Goal: Information Seeking & Learning: Learn about a topic

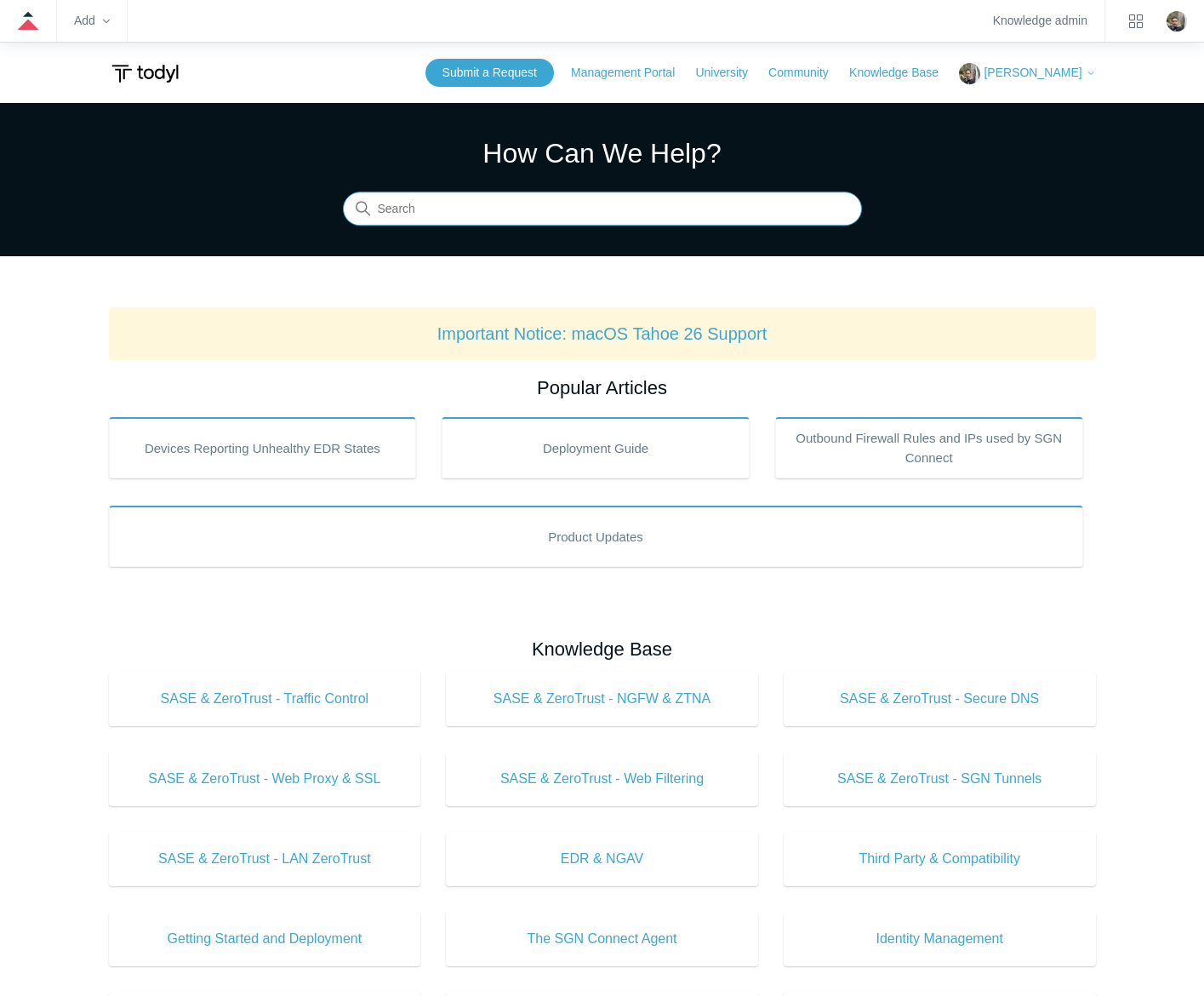
click at [640, 201] on input "Search" at bounding box center [603, 209] width 519 height 35
type input "bittorrent"
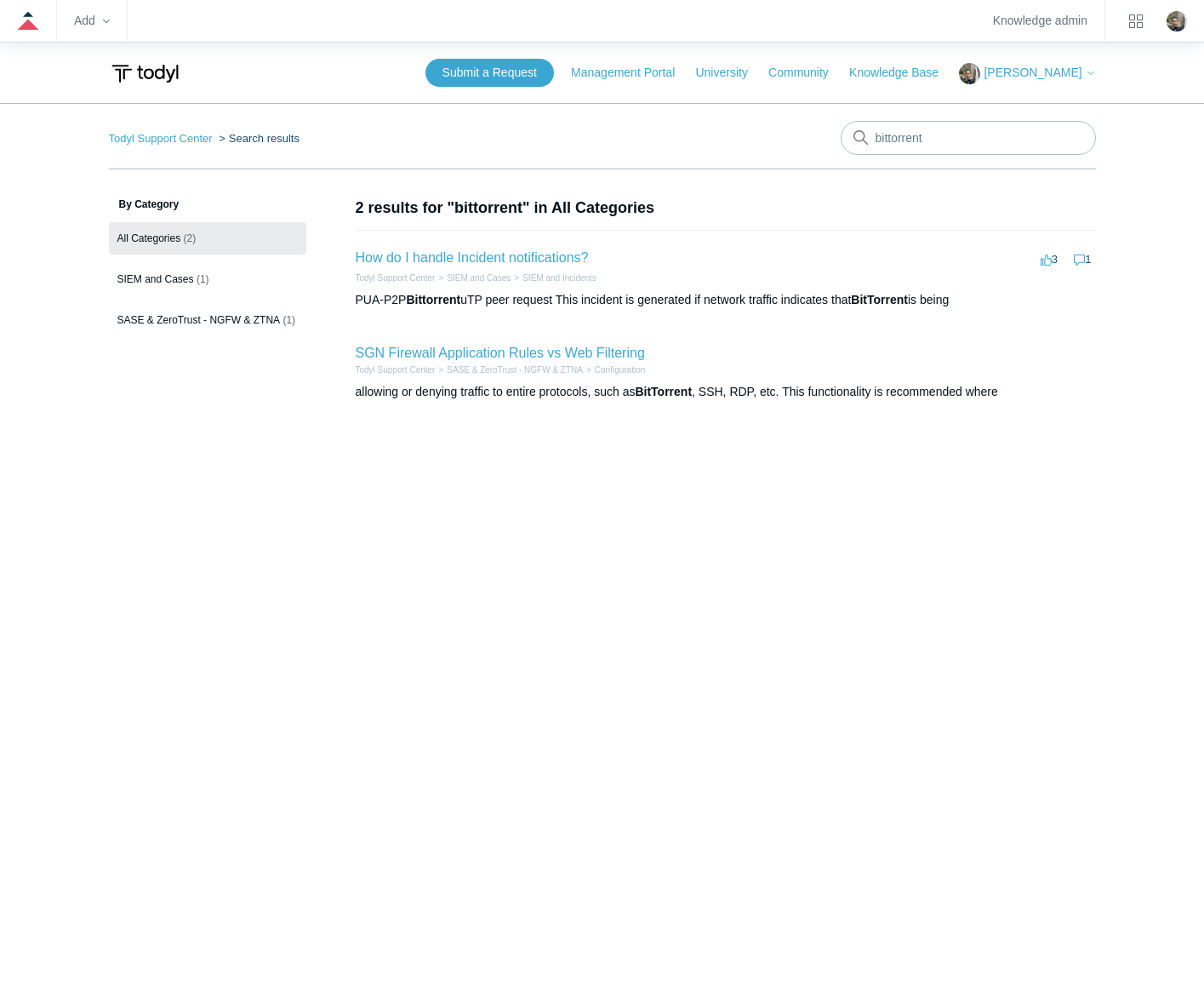
click at [544, 249] on h2 "How do I handle Incident notifications?" at bounding box center [473, 258] width 233 height 21
click at [539, 258] on link "How do I handle Incident notifications?" at bounding box center [473, 258] width 233 height 15
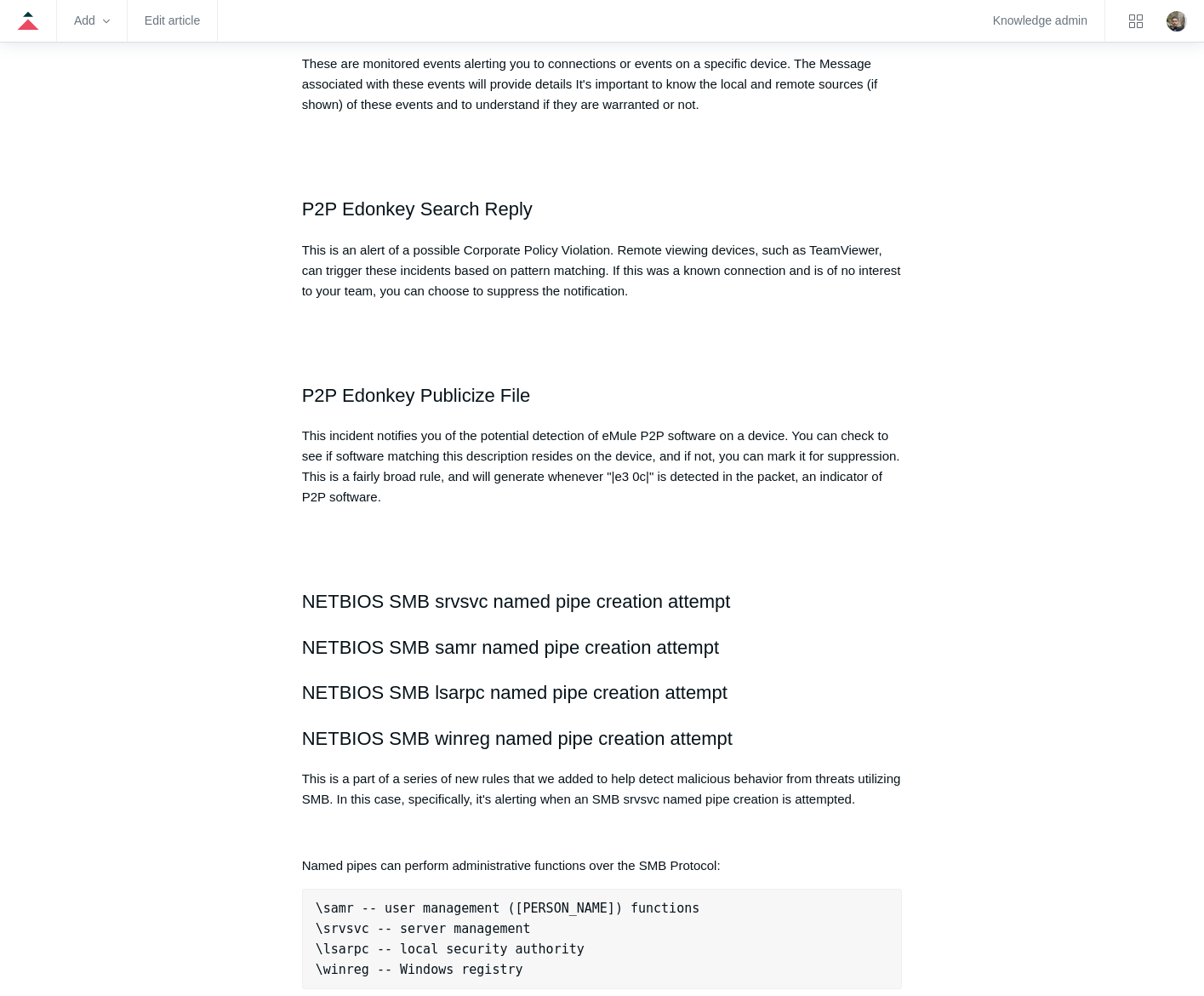
scroll to position [1898, 0]
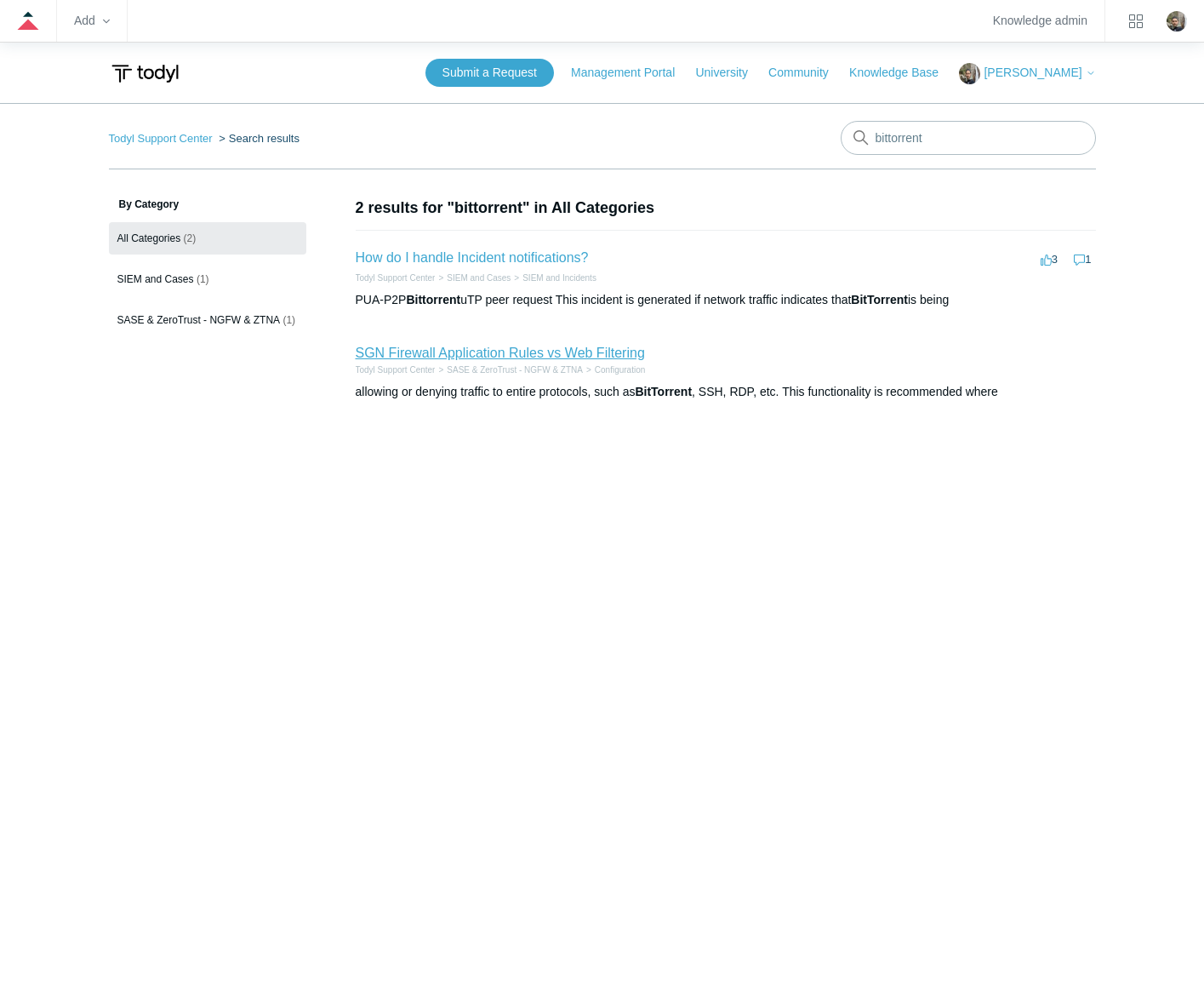
click at [542, 349] on link "SGN Firewall Application Rules vs Web Filtering" at bounding box center [500, 352] width 289 height 15
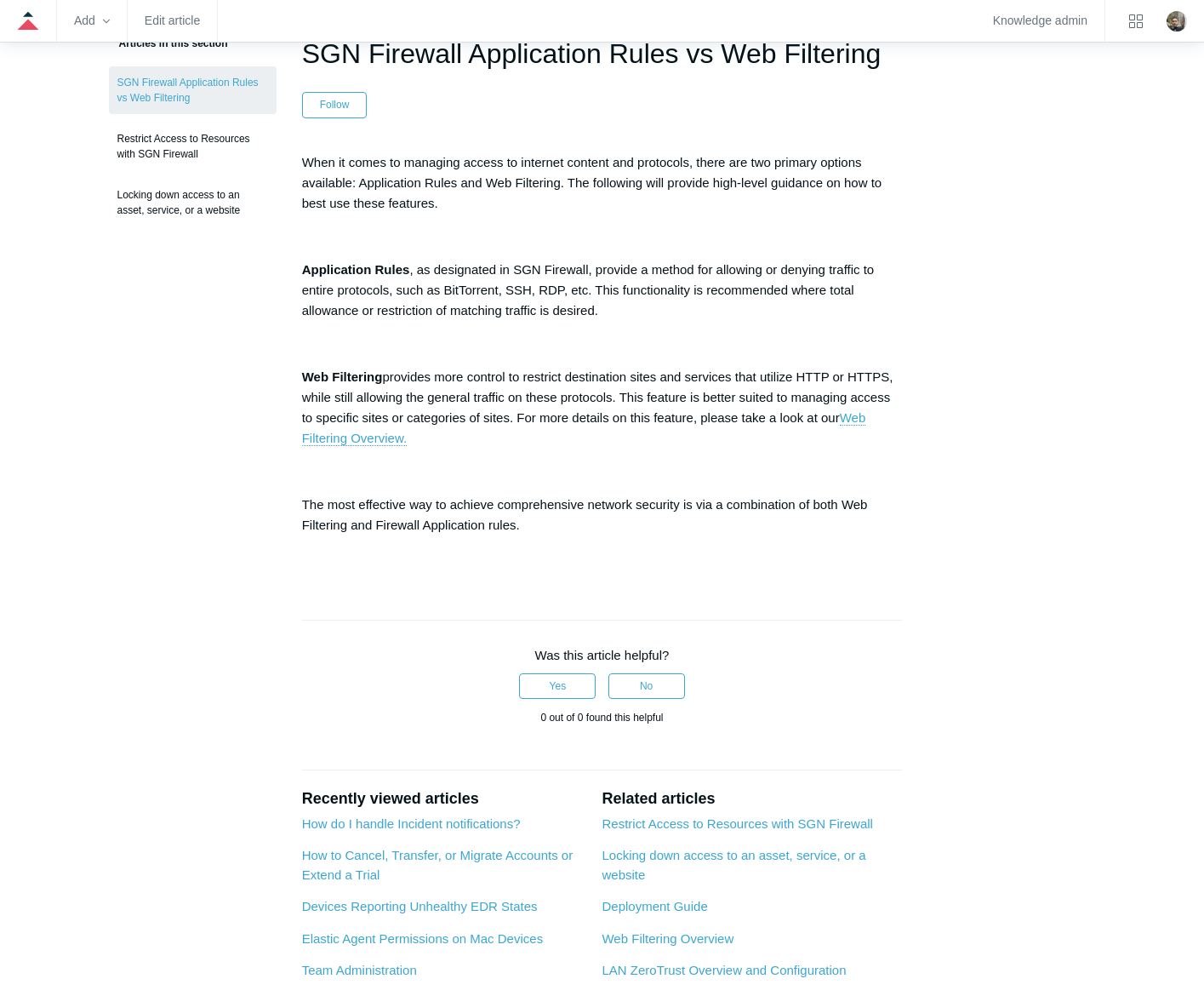
scroll to position [171, 0]
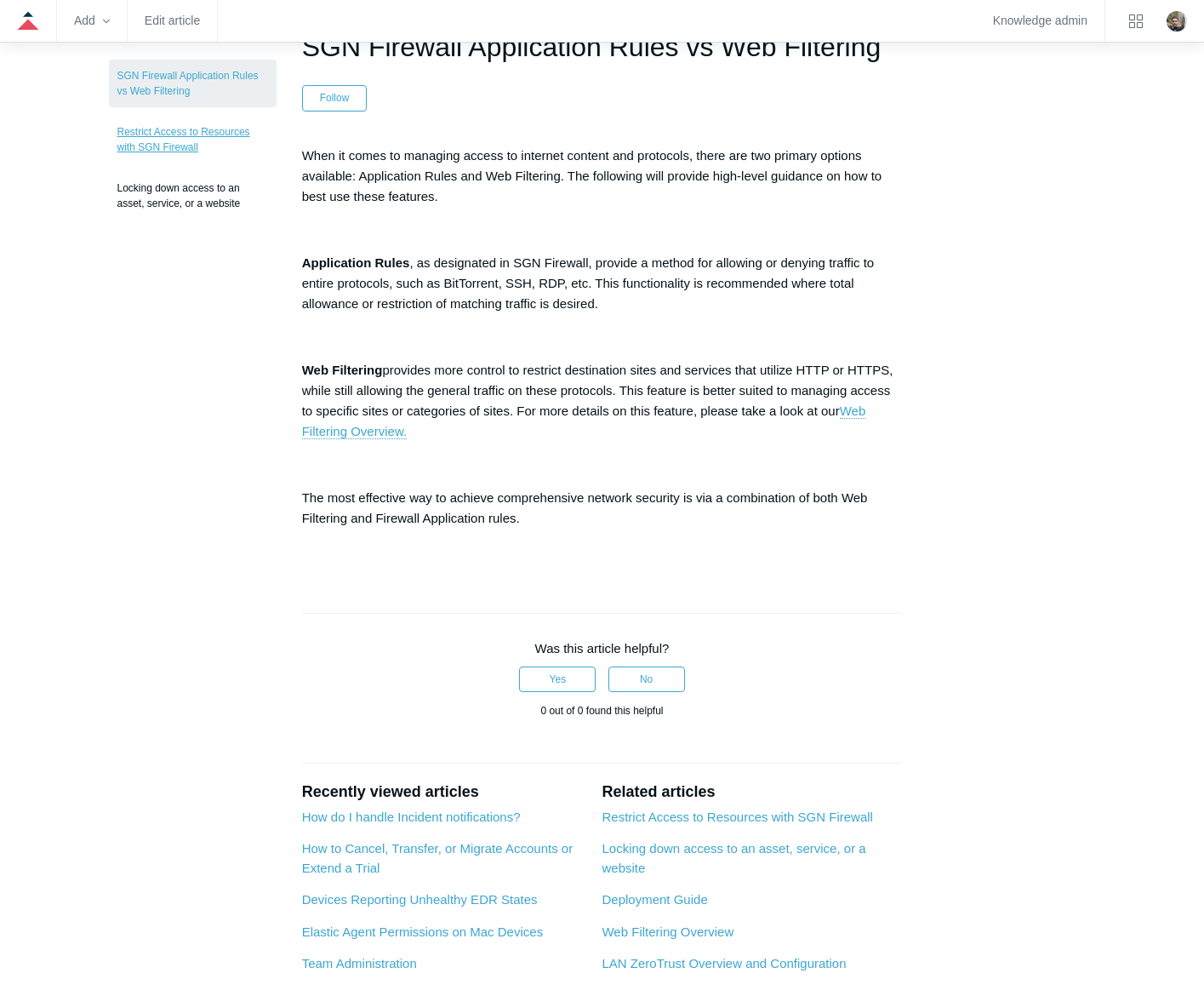
click at [177, 135] on link "Restrict Access to Resources with SGN Firewall" at bounding box center [192, 139] width 168 height 47
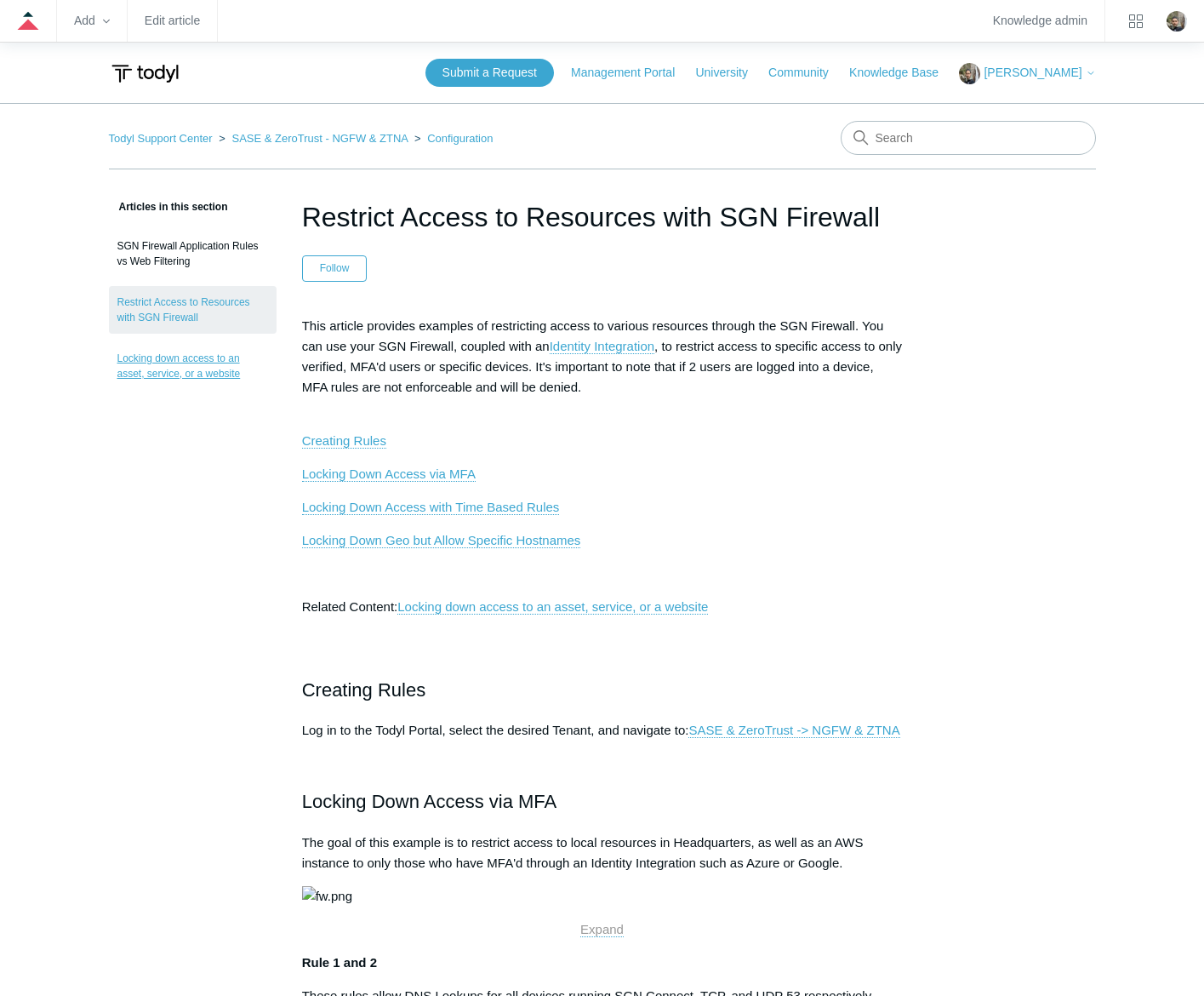
click at [163, 348] on link "Locking down access to an asset, service, or a website" at bounding box center [192, 366] width 168 height 47
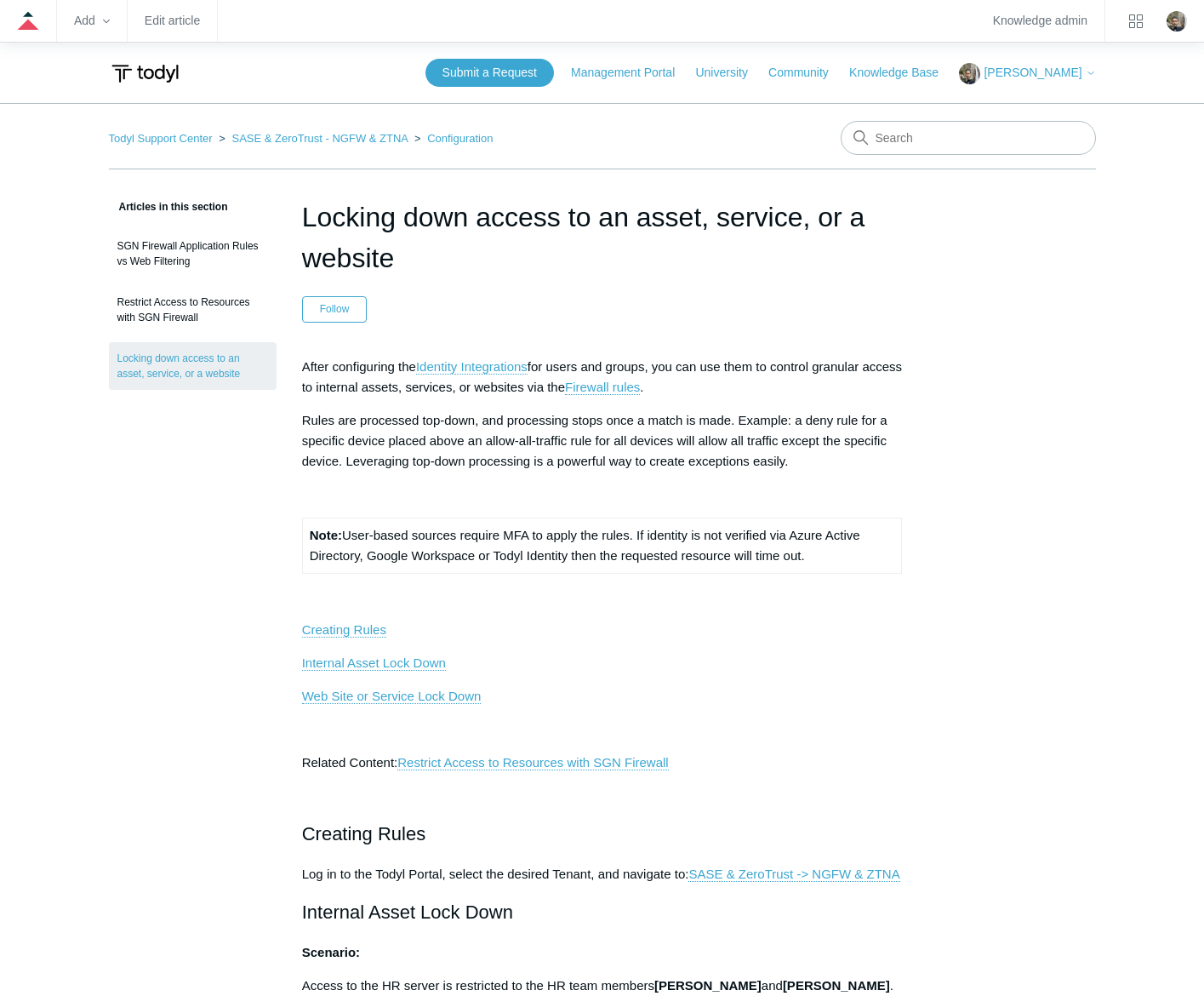
click at [133, 258] on link "SGN Firewall Application Rules vs Web Filtering" at bounding box center [192, 254] width 168 height 47
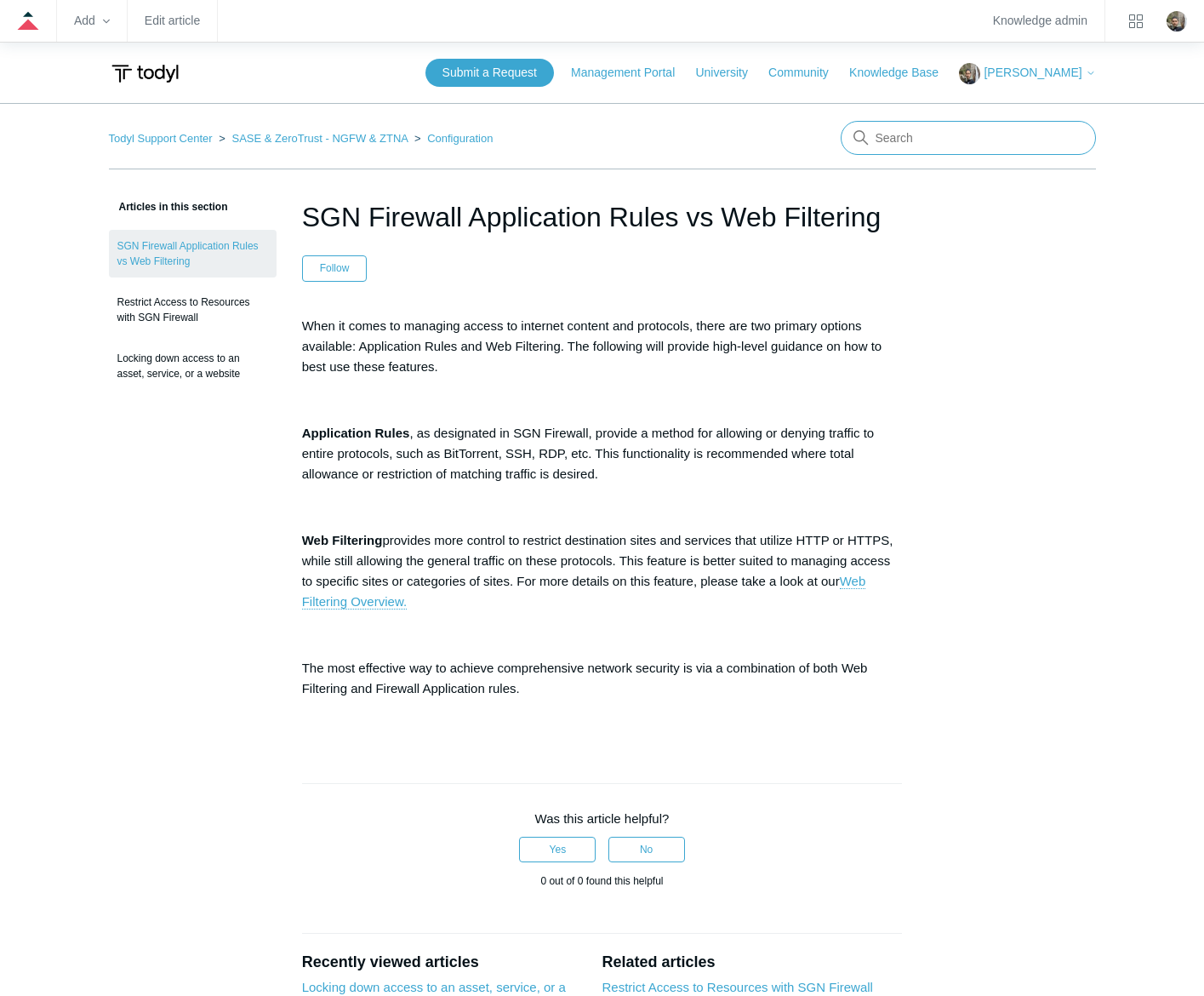
click at [893, 146] on input "Search" at bounding box center [968, 137] width 256 height 35
type input "application rule"
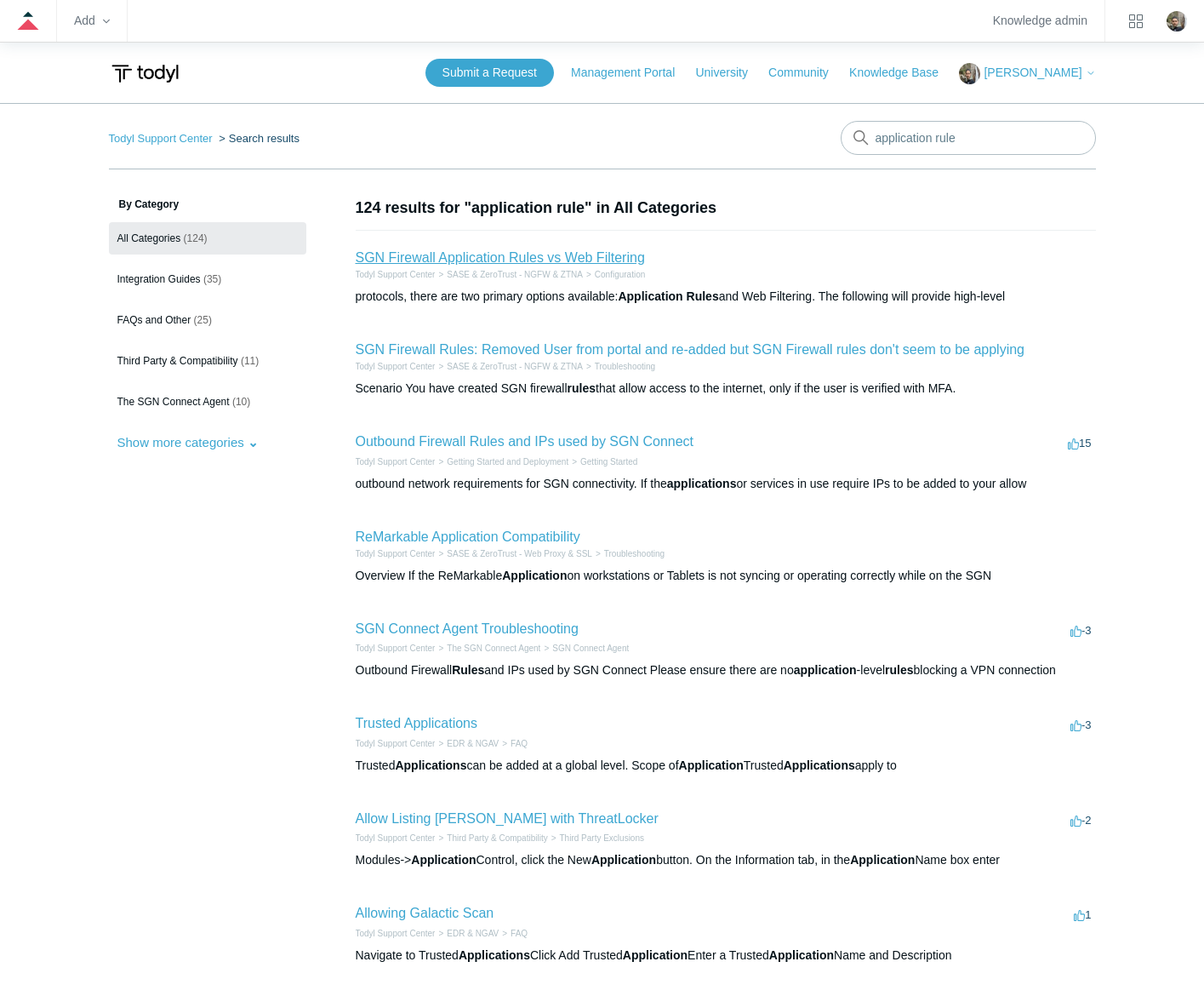
click at [507, 254] on link "SGN Firewall Application Rules vs Web Filtering" at bounding box center [500, 258] width 289 height 15
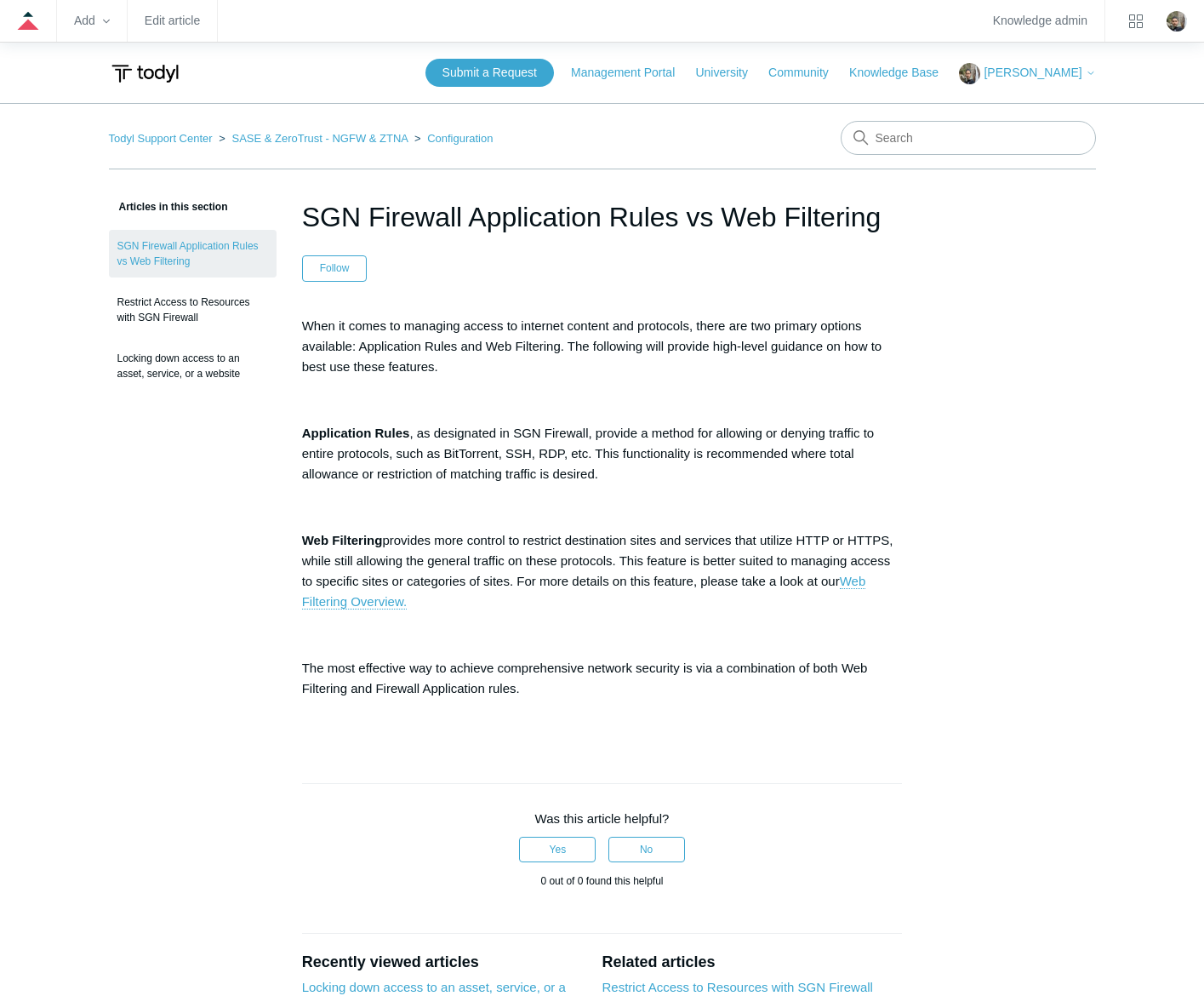
drag, startPoint x: 888, startPoint y: 218, endPoint x: 297, endPoint y: 208, distance: 591.1
click at [297, 208] on article "SGN Firewall Application Rules vs Web Filtering Follow Not yet followed by anyo…" at bounding box center [602, 749] width 652 height 1107
copy h1 "SGN Firewall Application Rules vs Web Filtering"
click at [989, 471] on div "Articles in this section SGN Firewall Application Rules vs Web Filtering Restri…" at bounding box center [602, 749] width 988 height 1107
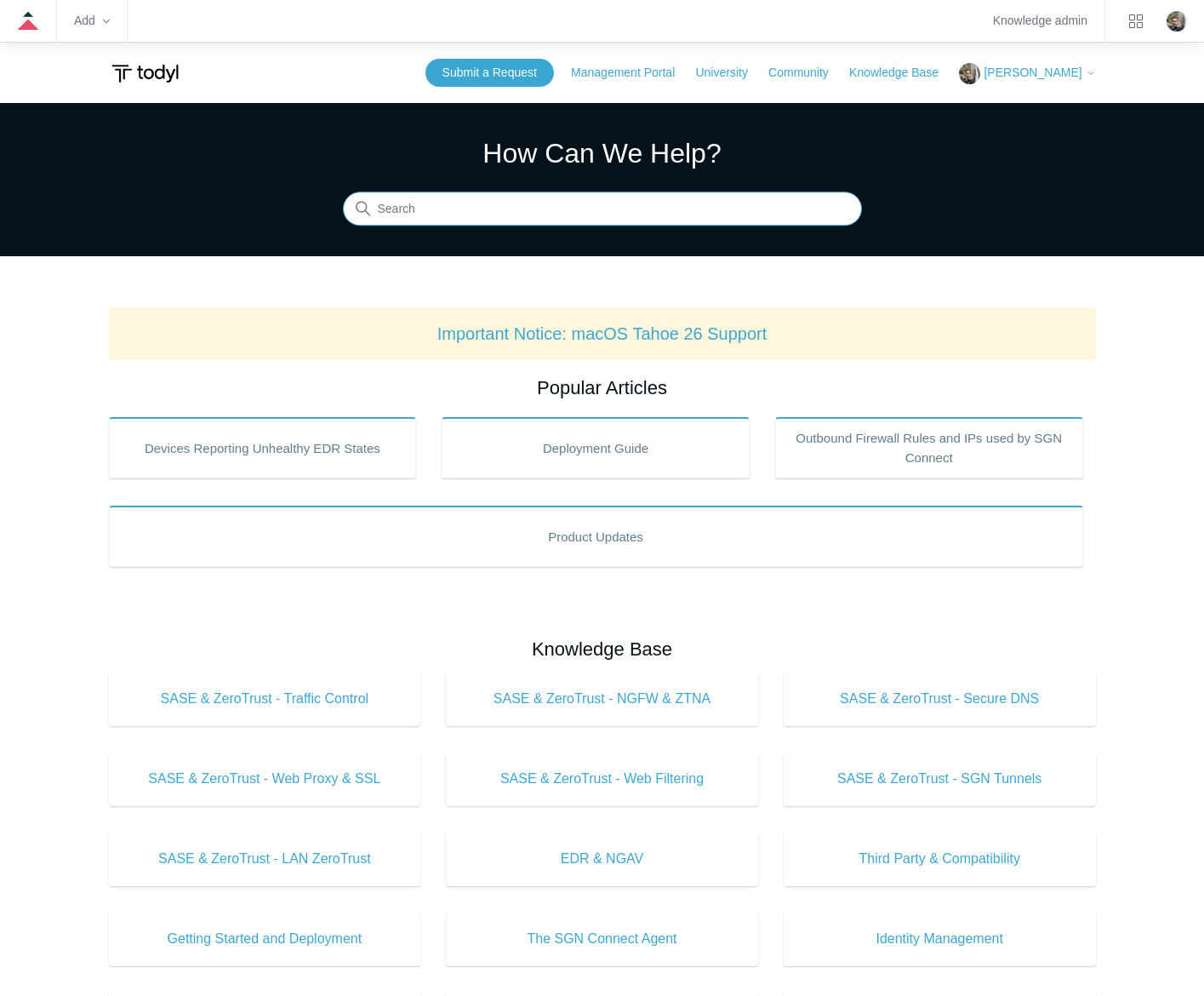
click at [579, 204] on input "Search" at bounding box center [603, 209] width 519 height 35
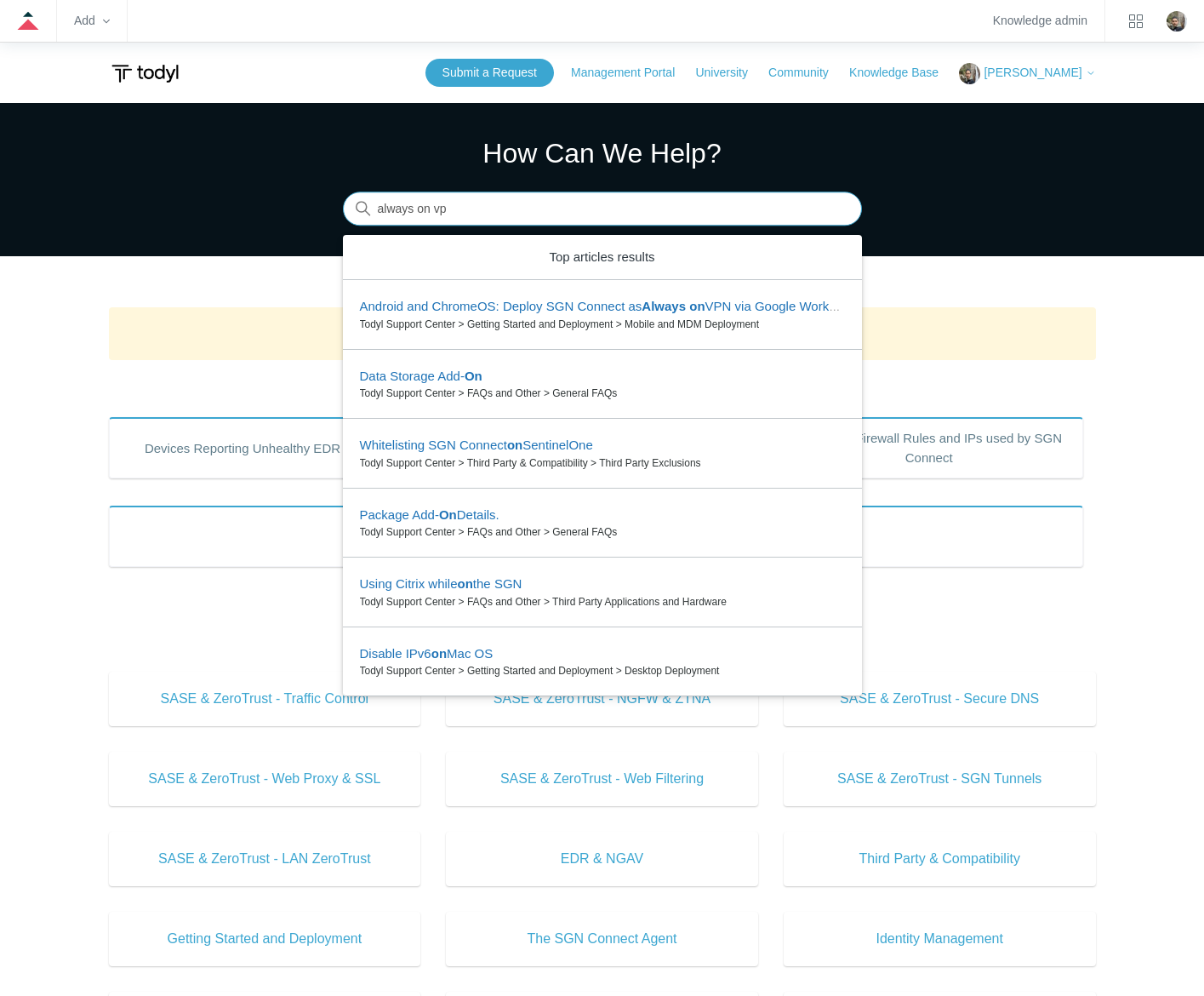
type input "always on vpn"
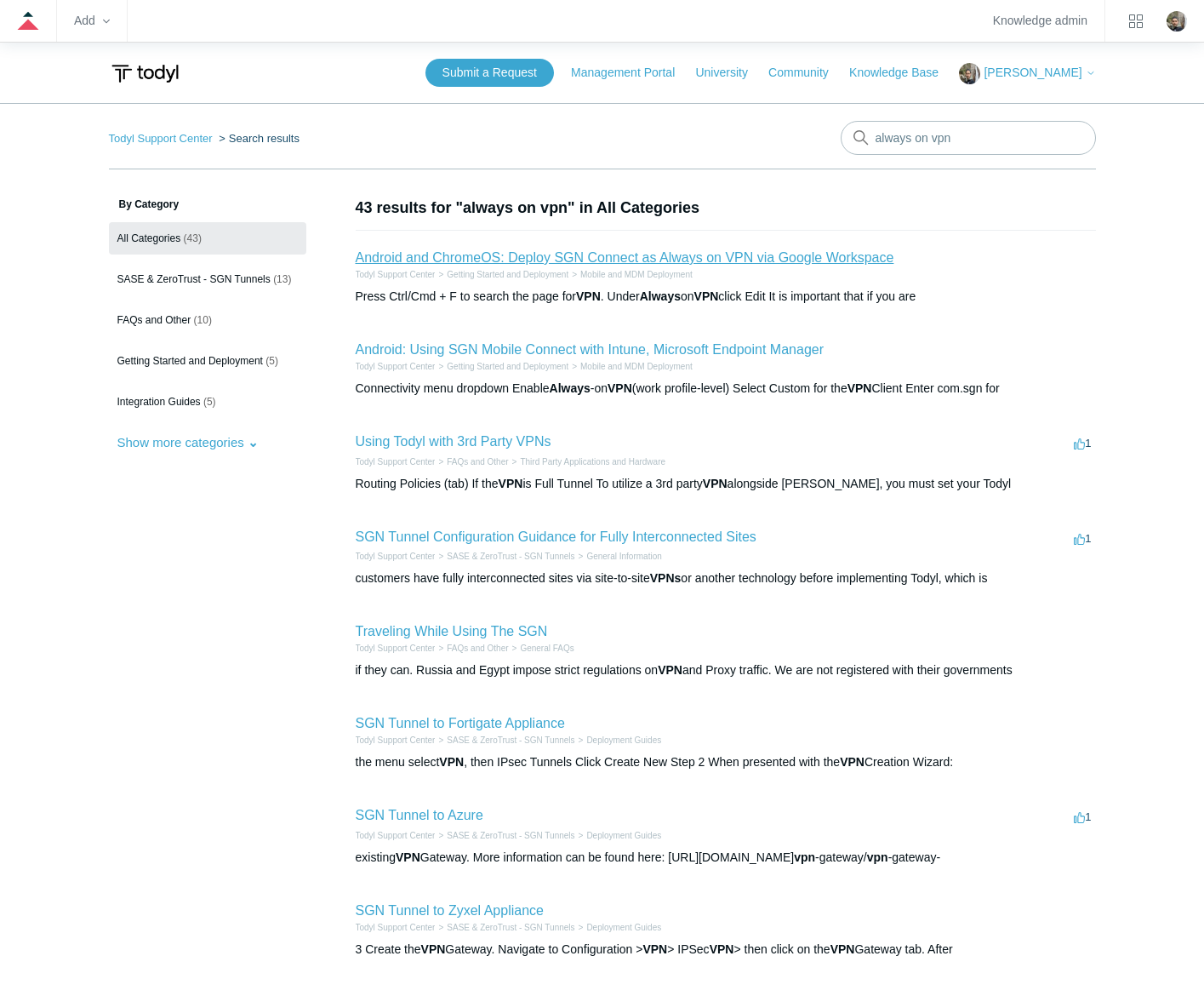
click at [647, 254] on link "Android and ChromeOS: Deploy SGN Connect as Always on VPN via Google Workspace" at bounding box center [626, 258] width 539 height 15
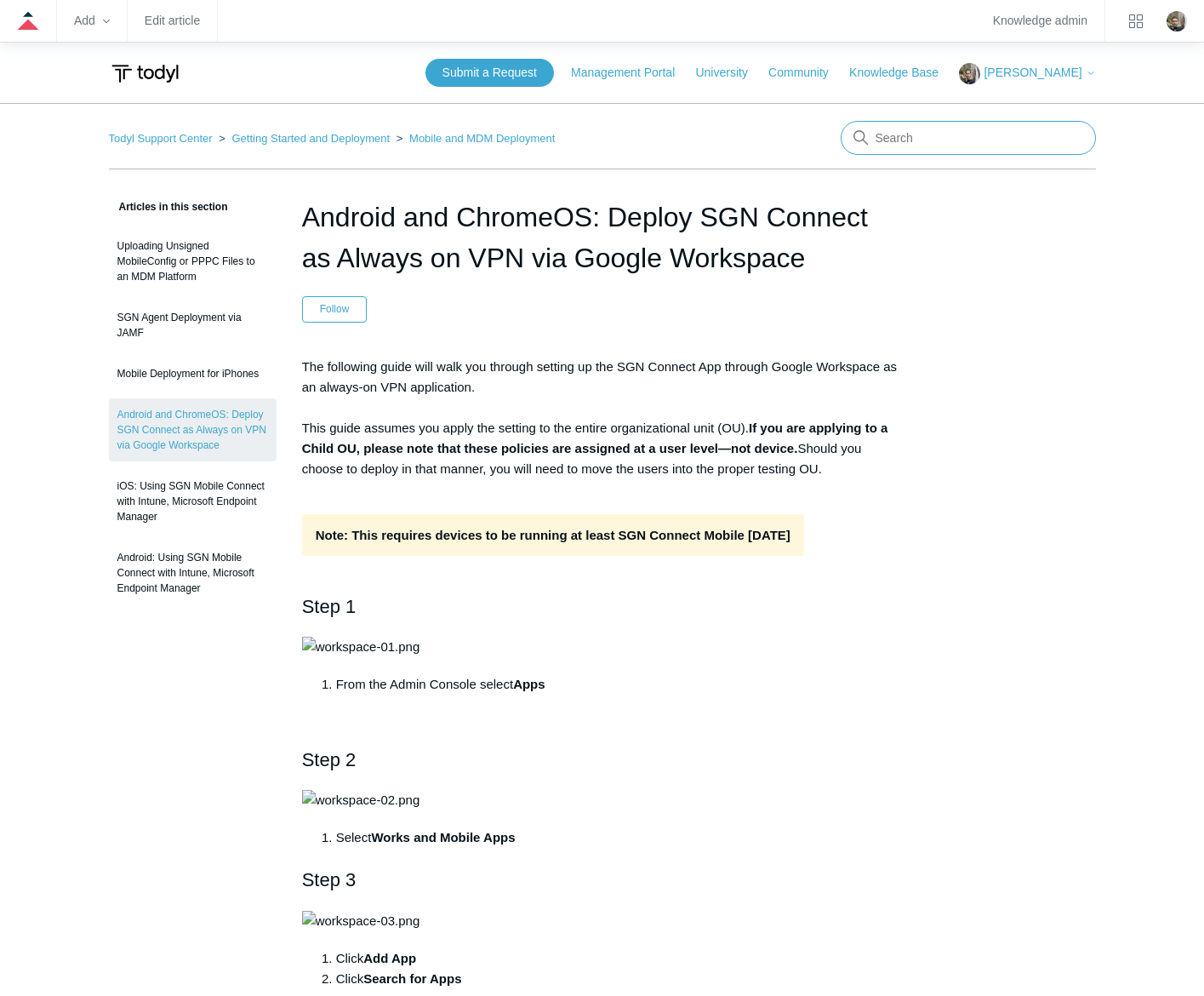
click at [964, 141] on input "Search" at bounding box center [968, 137] width 256 height 35
type input "mobile"
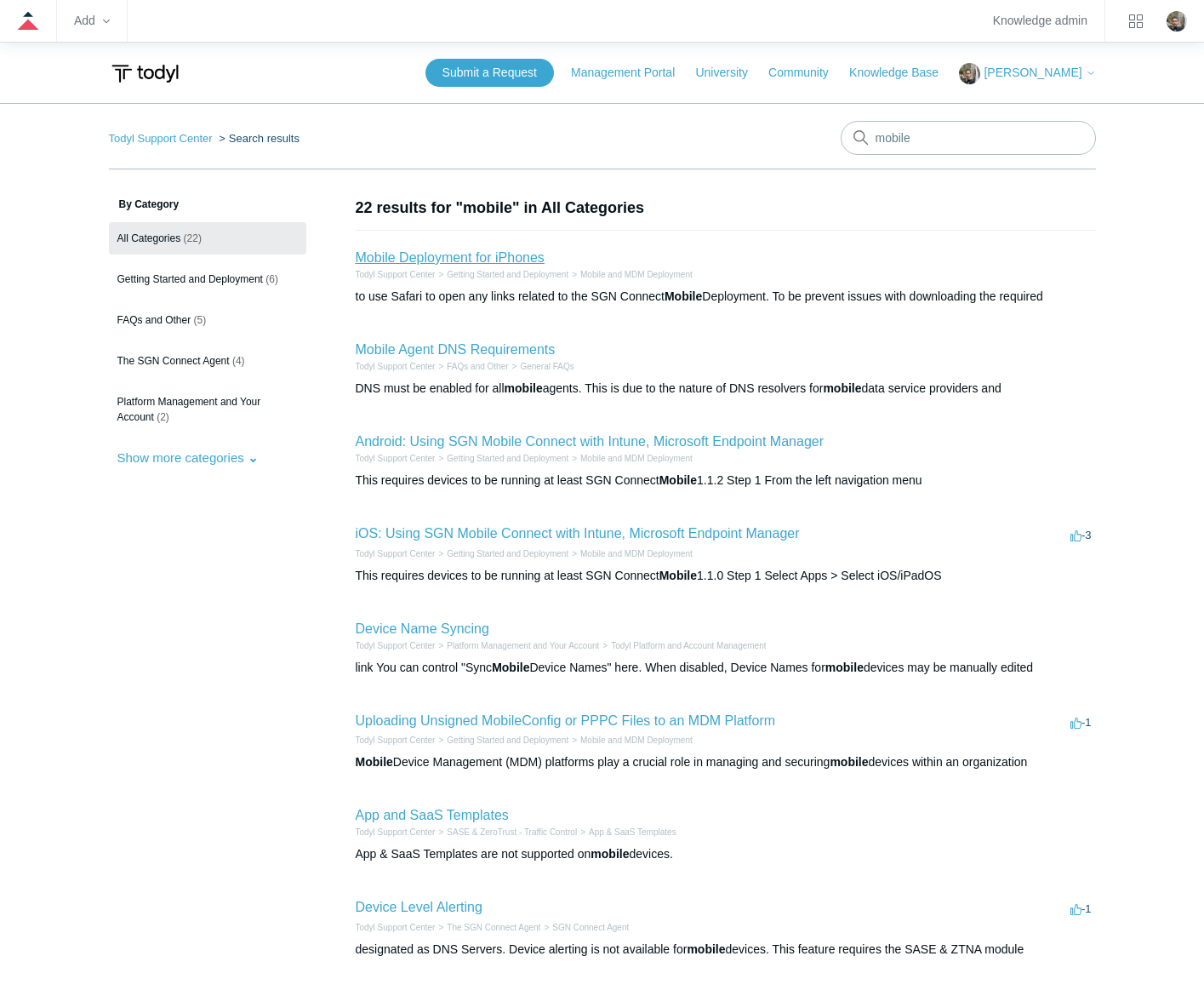
click at [472, 256] on link "Mobile Deployment for iPhones" at bounding box center [450, 258] width 188 height 15
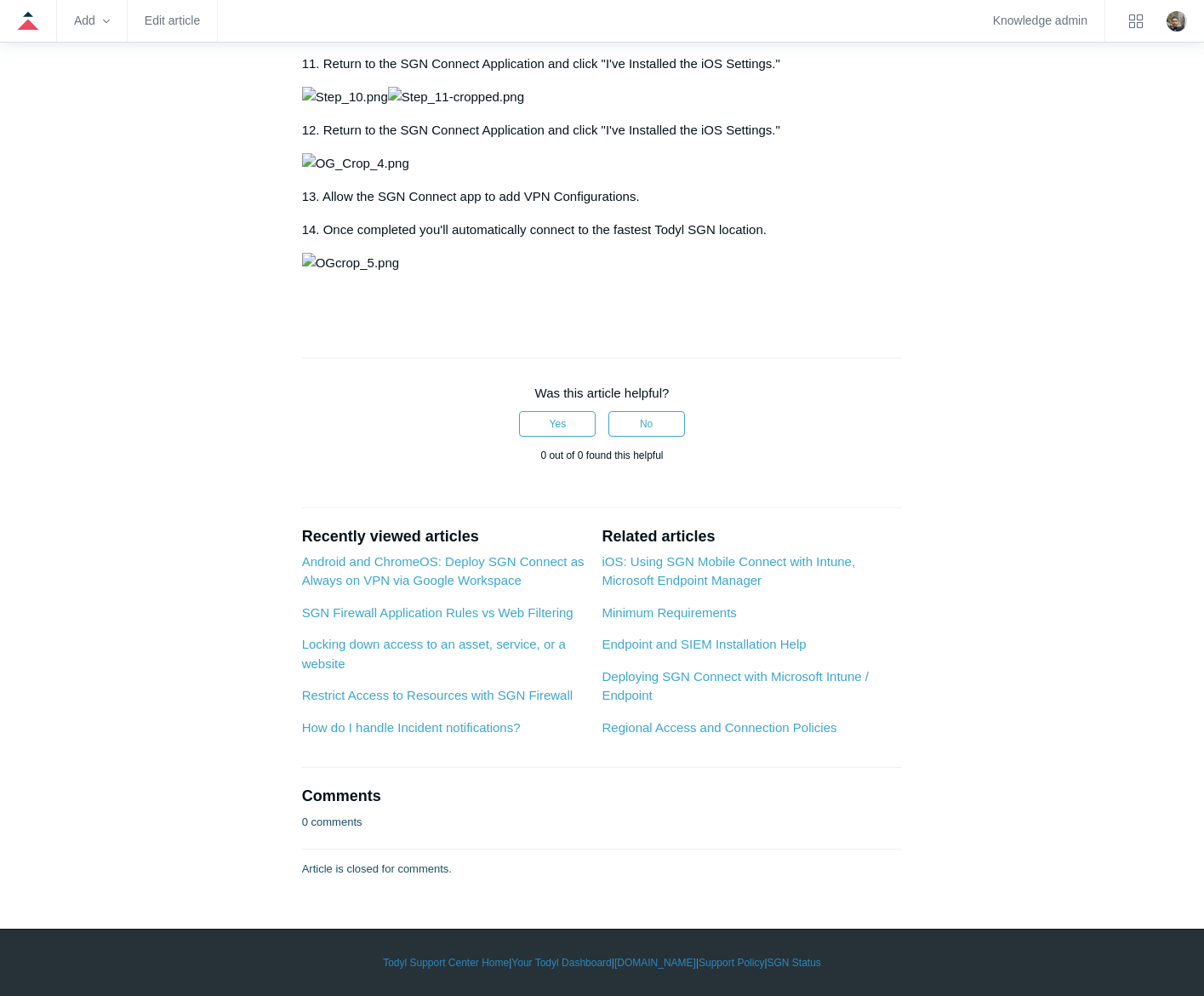
scroll to position [3650, 0]
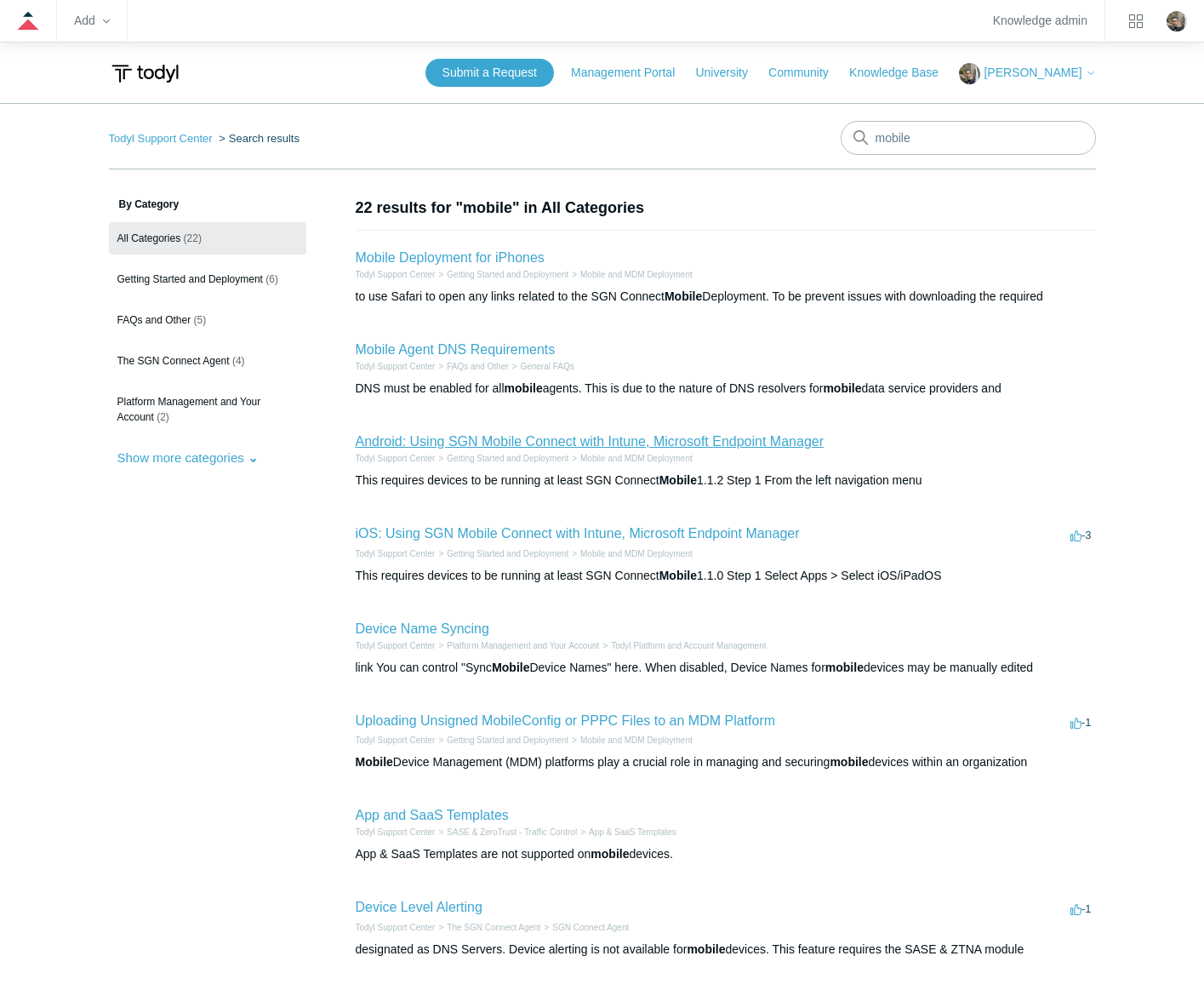
click at [553, 443] on link "Android: Using SGN Mobile Connect with Intune, Microsoft Endpoint Manager" at bounding box center [590, 441] width 469 height 15
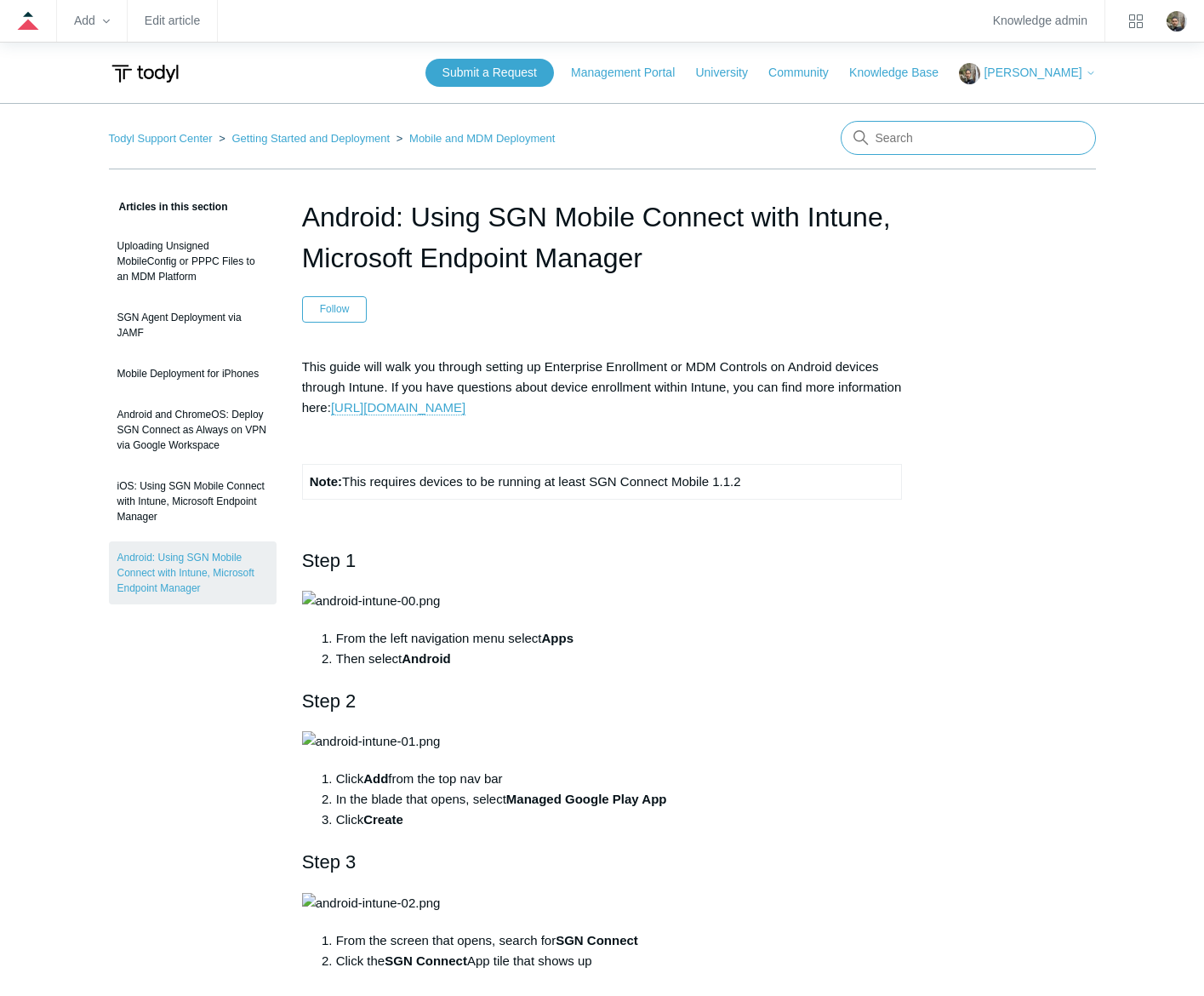
click at [966, 142] on input "Search" at bounding box center [968, 137] width 256 height 35
type input "always on vpn"
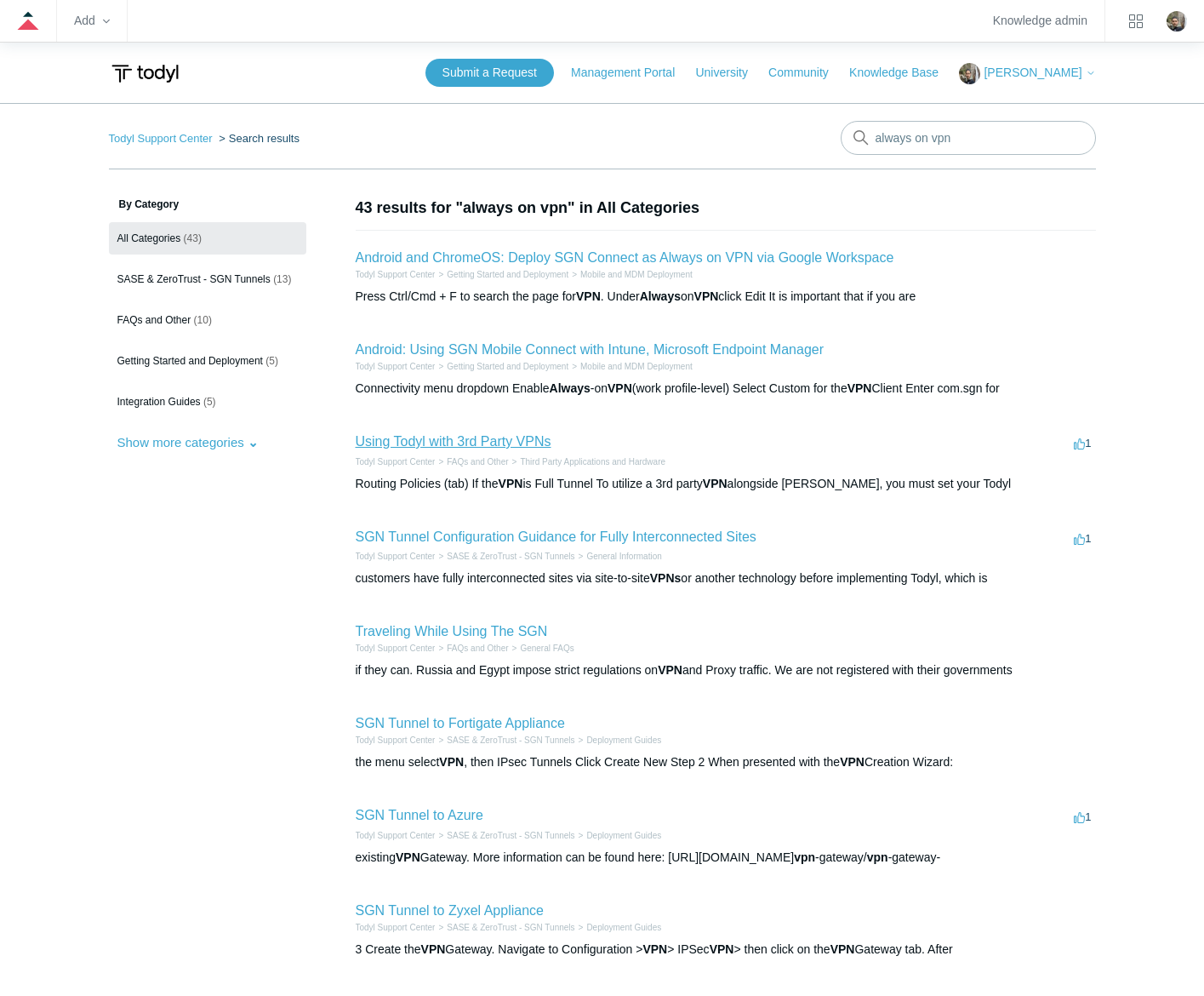
click at [457, 440] on link "Using Todyl with 3rd Party VPNs" at bounding box center [454, 441] width 195 height 15
click at [738, 258] on link "Android and ChromeOS: Deploy SGN Connect as Always on VPN via Google Workspace" at bounding box center [626, 258] width 539 height 15
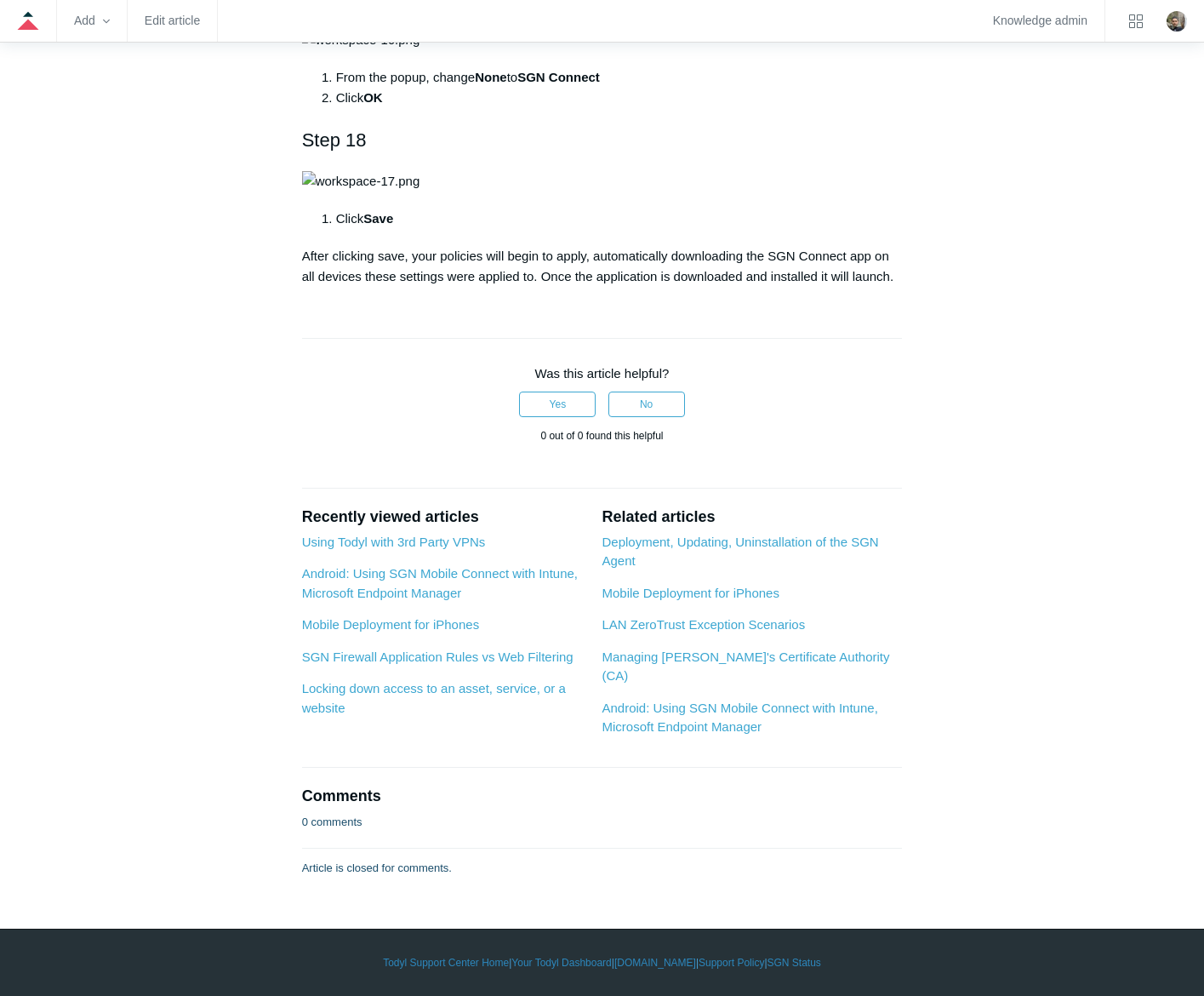
scroll to position [6641, 0]
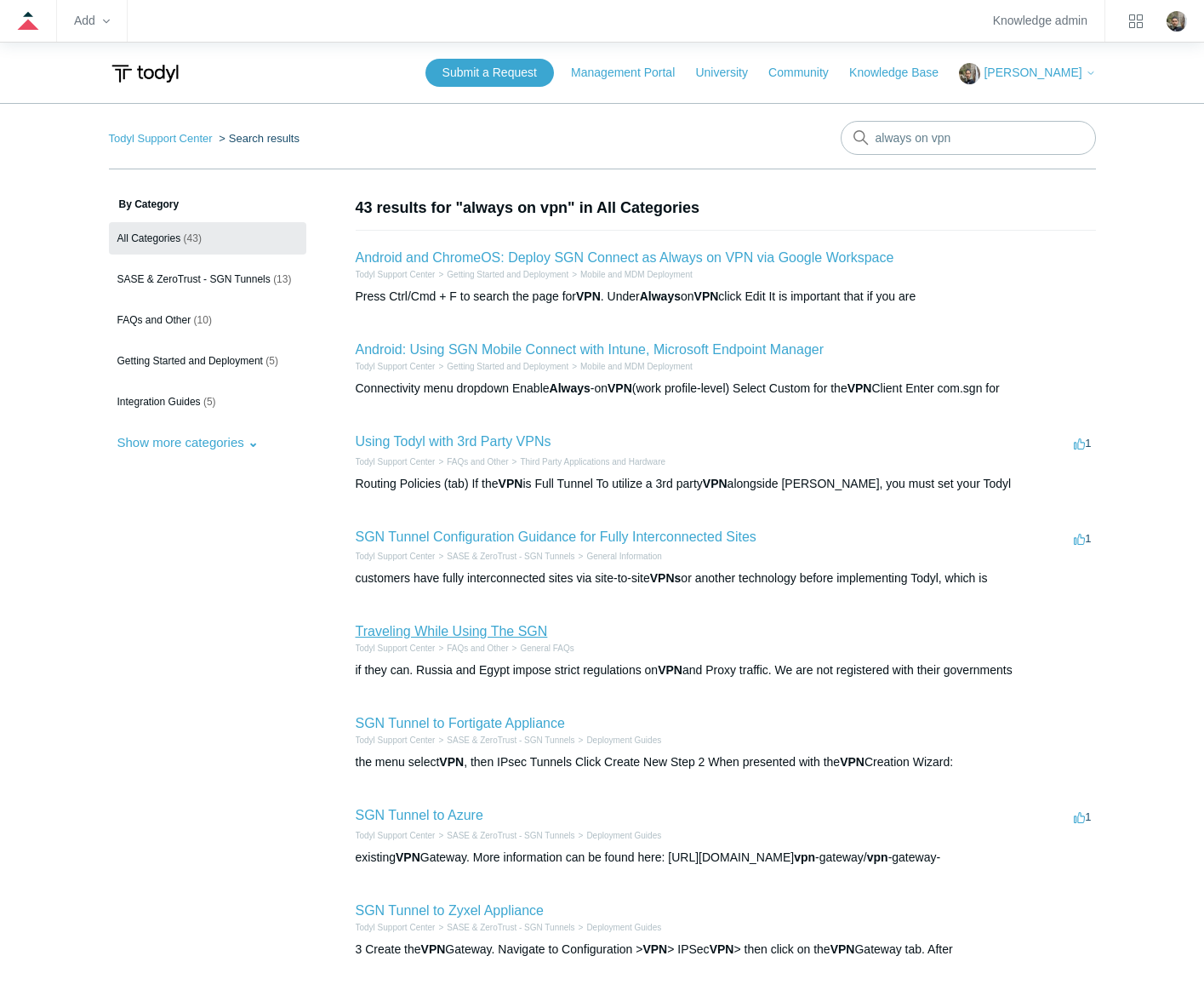
click at [376, 629] on link "Traveling While Using The SGN" at bounding box center [452, 631] width 192 height 15
click at [504, 344] on link "Android: Using SGN Mobile Connect with Intune, Microsoft Endpoint Manager" at bounding box center [590, 349] width 469 height 15
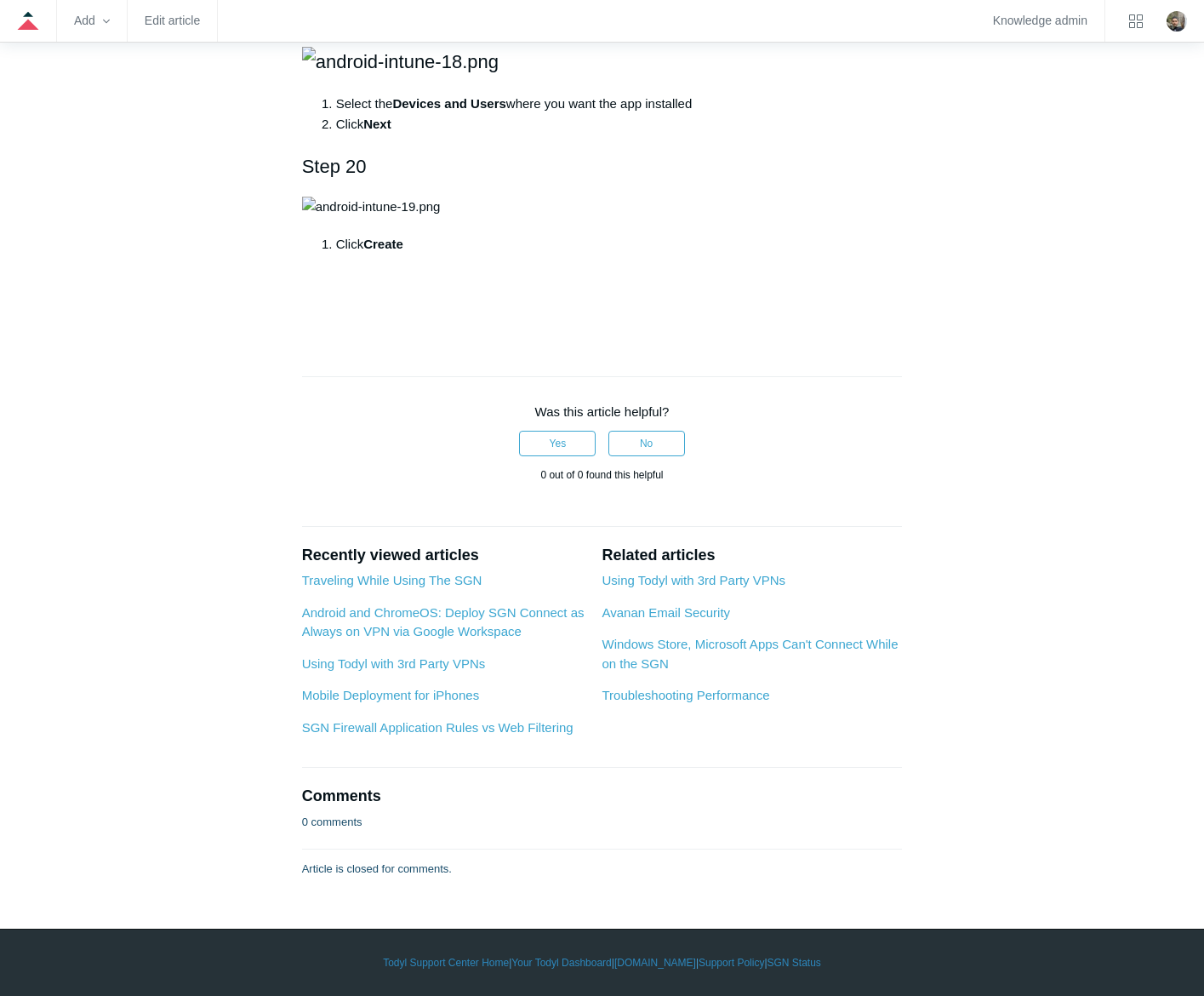
scroll to position [6811, 0]
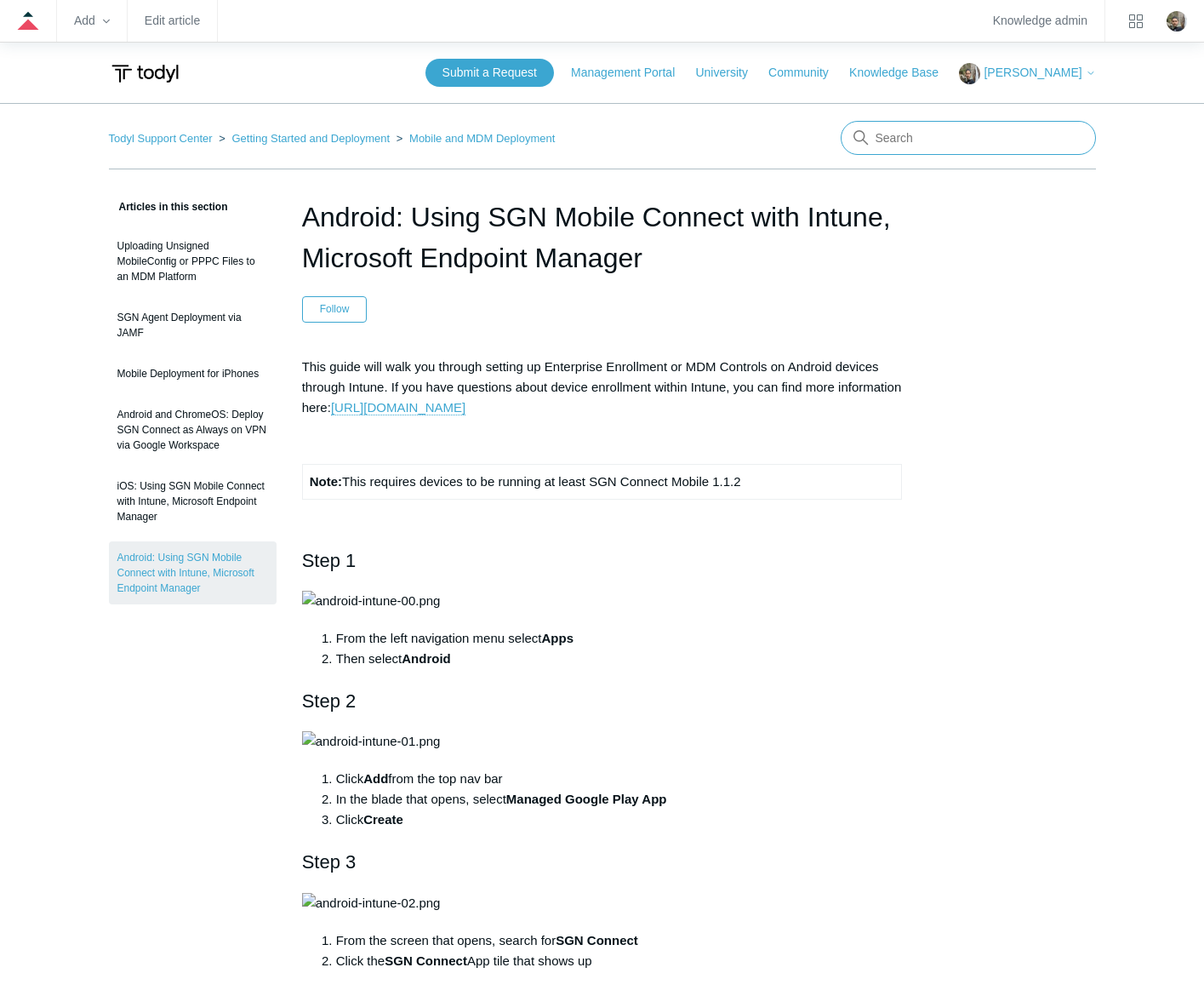
click at [946, 140] on input "Search" at bounding box center [968, 137] width 256 height 35
type input "work profile"
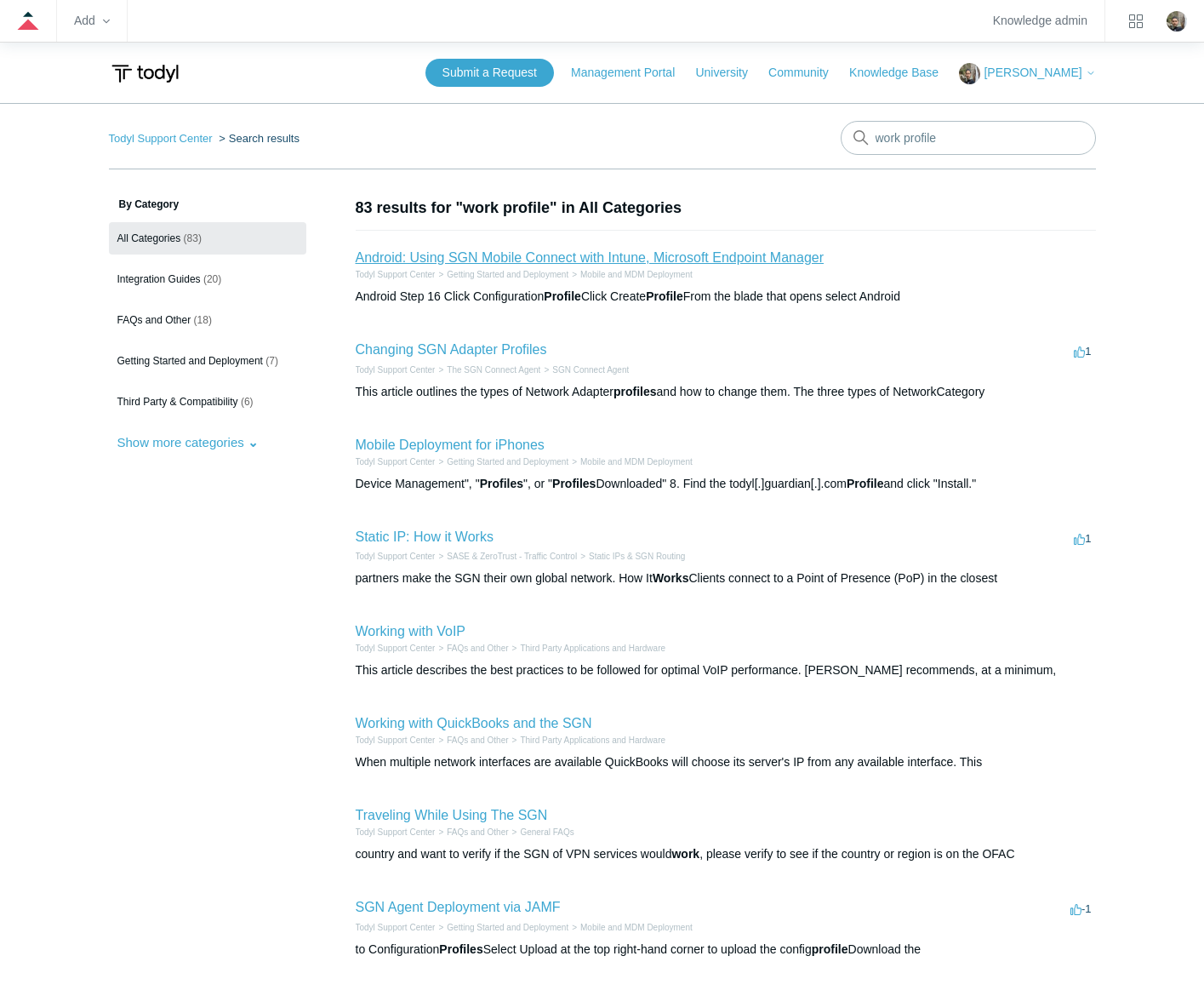
click at [572, 252] on link "Android: Using SGN Mobile Connect with Intune, Microsoft Endpoint Manager" at bounding box center [590, 258] width 469 height 15
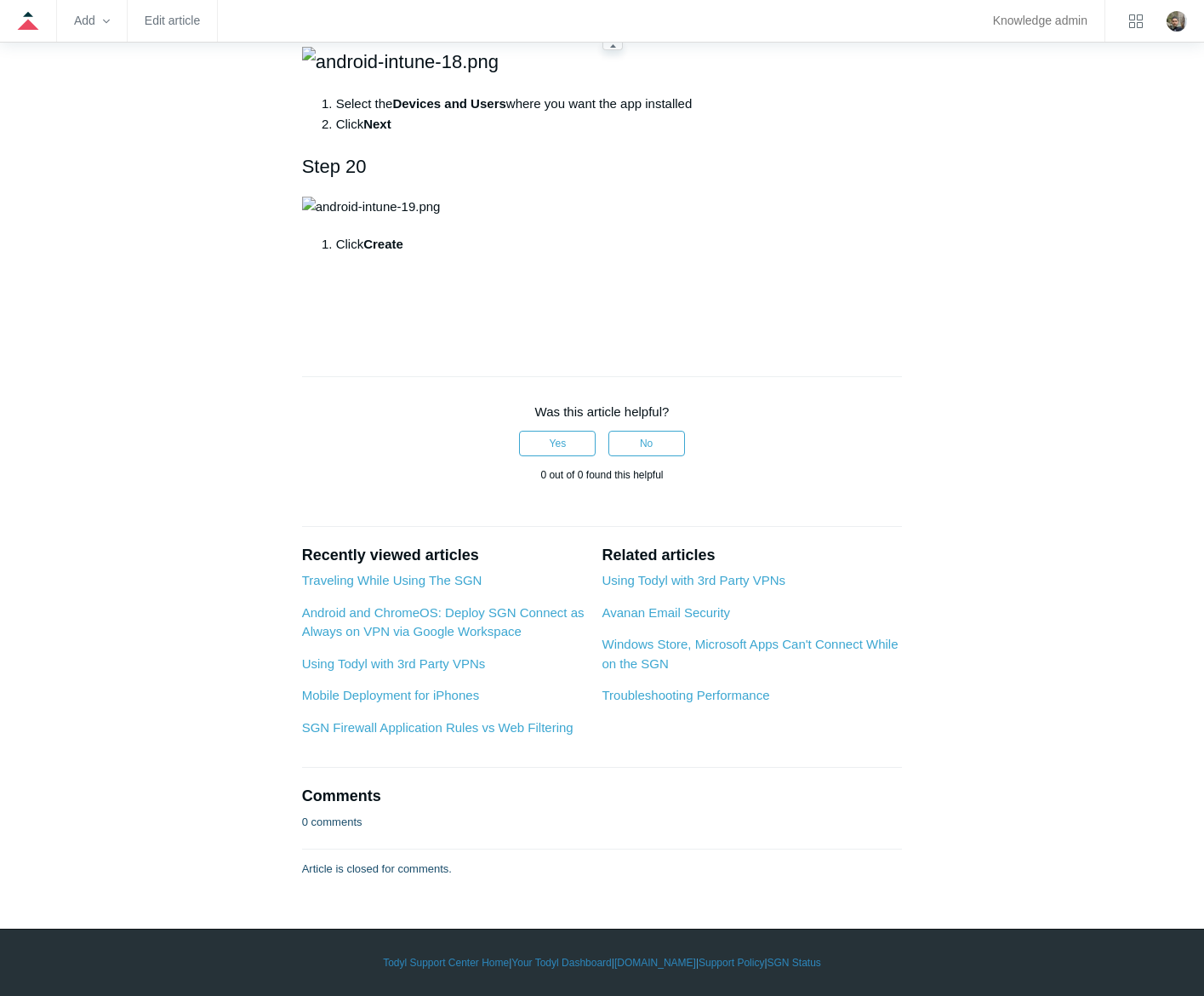
scroll to position [7560, 0]
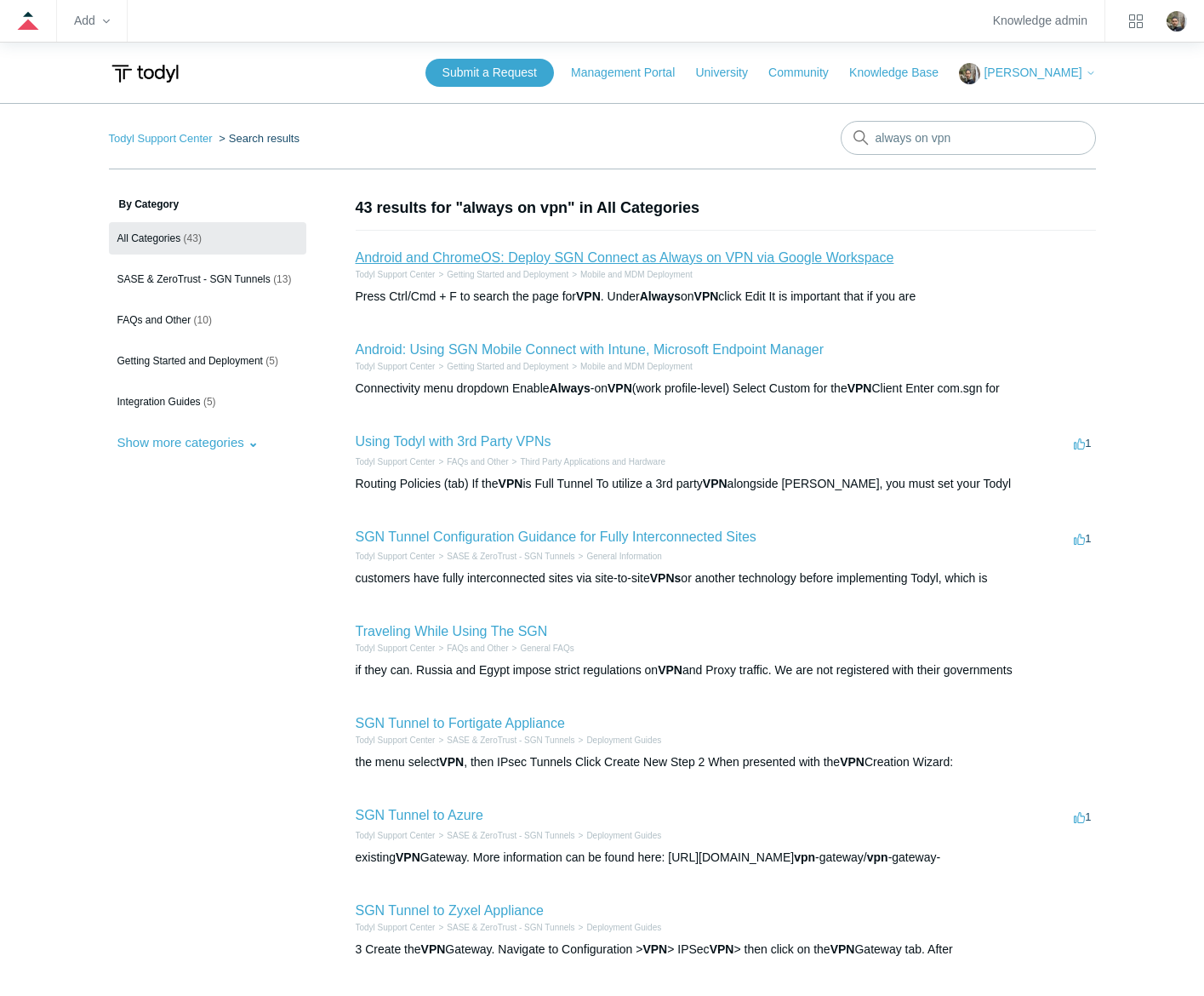
click at [654, 259] on link "Android and ChromeOS: Deploy SGN Connect as Always on VPN via Google Workspace" at bounding box center [626, 258] width 539 height 15
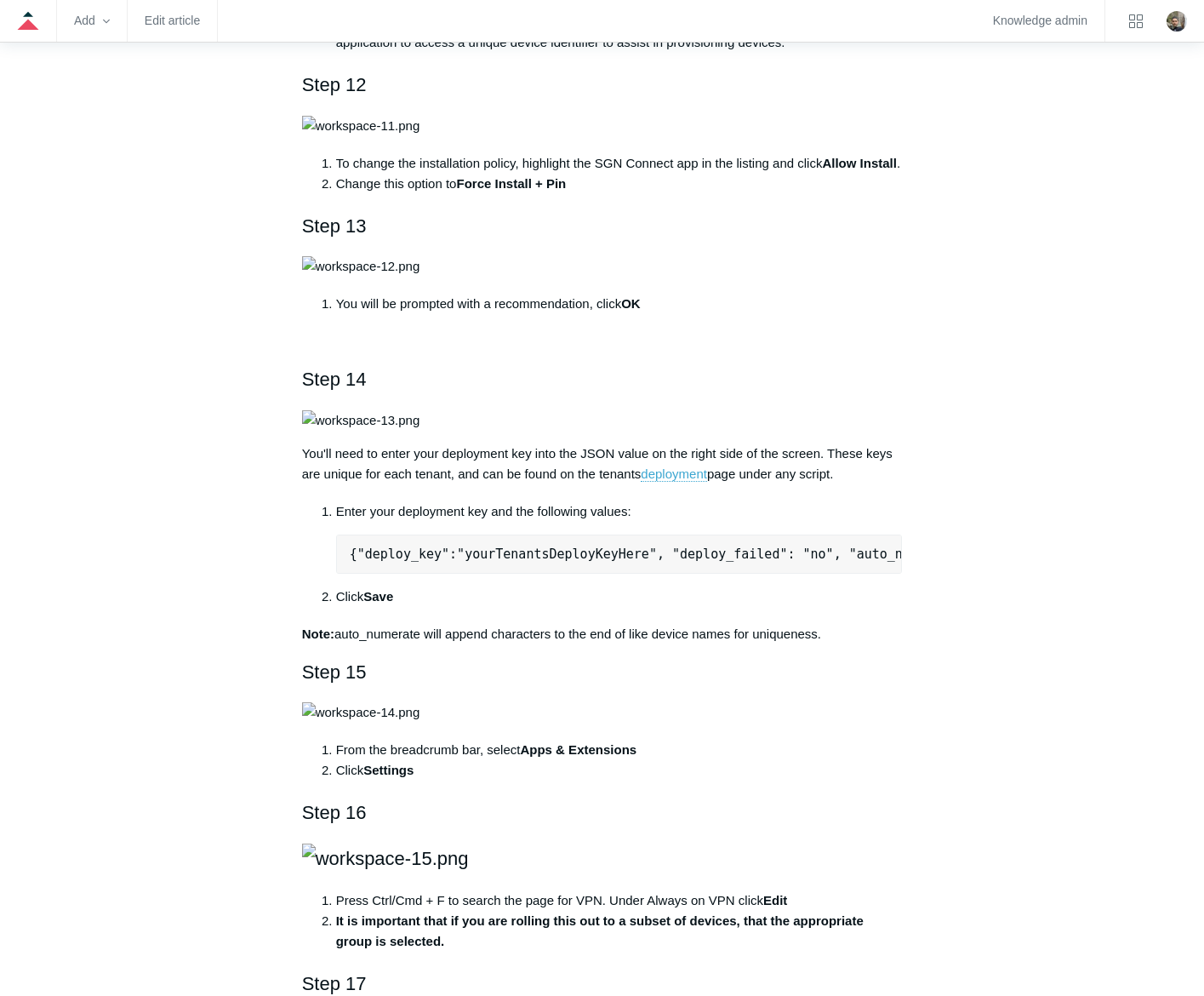
scroll to position [2128, 0]
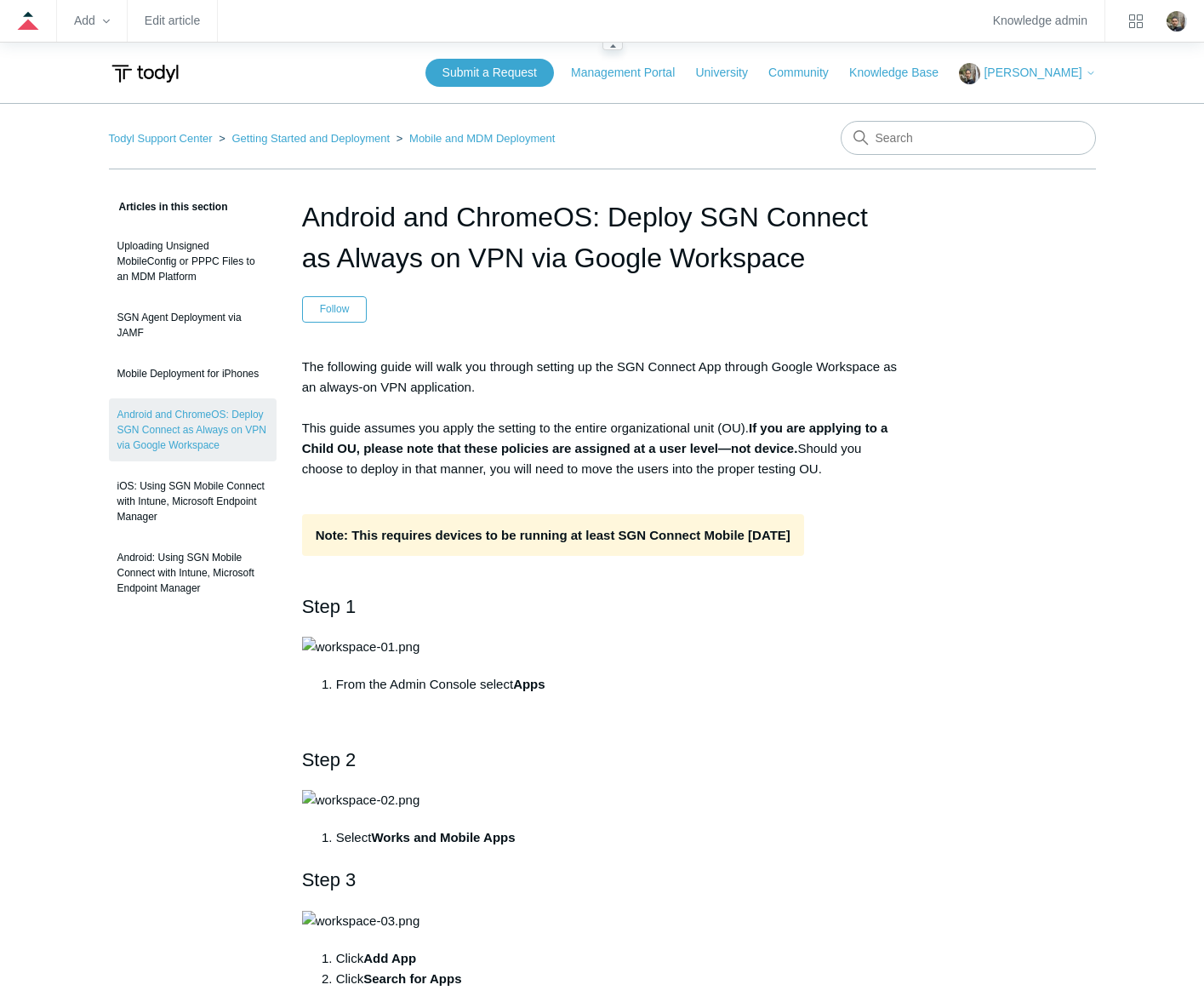
scroll to position [691, 0]
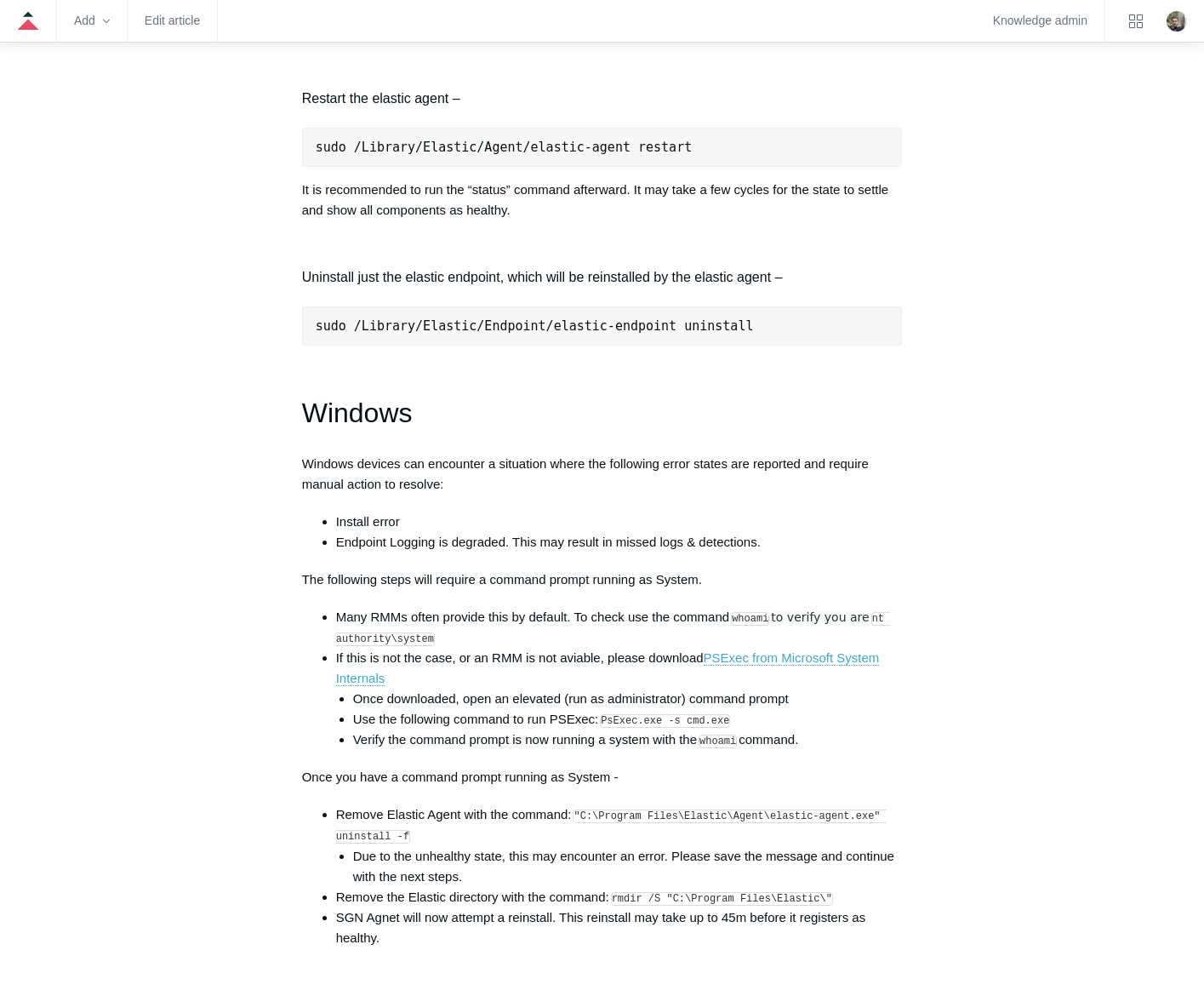
scroll to position [2128, 0]
